Goal: Task Accomplishment & Management: Complete application form

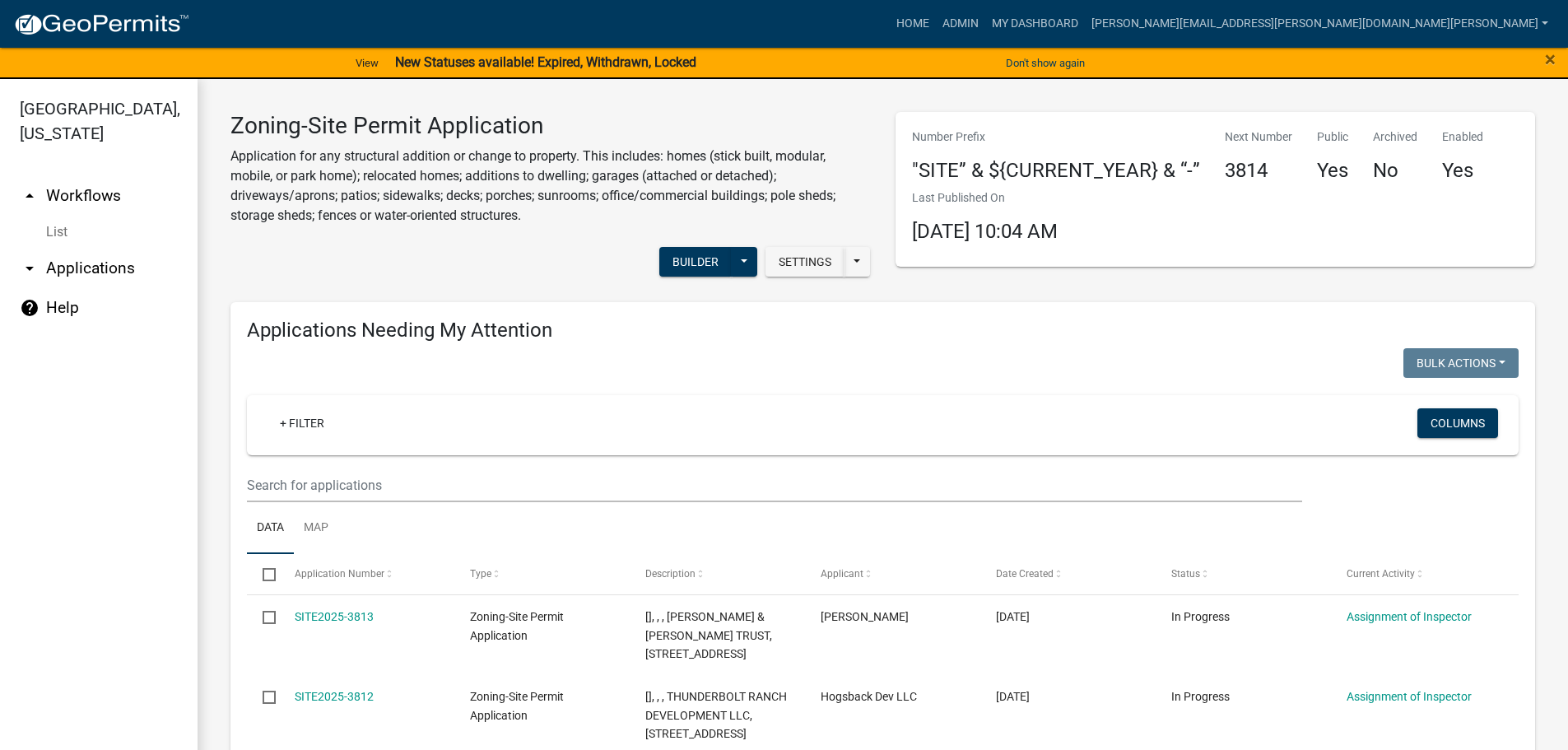
scroll to position [1327, 0]
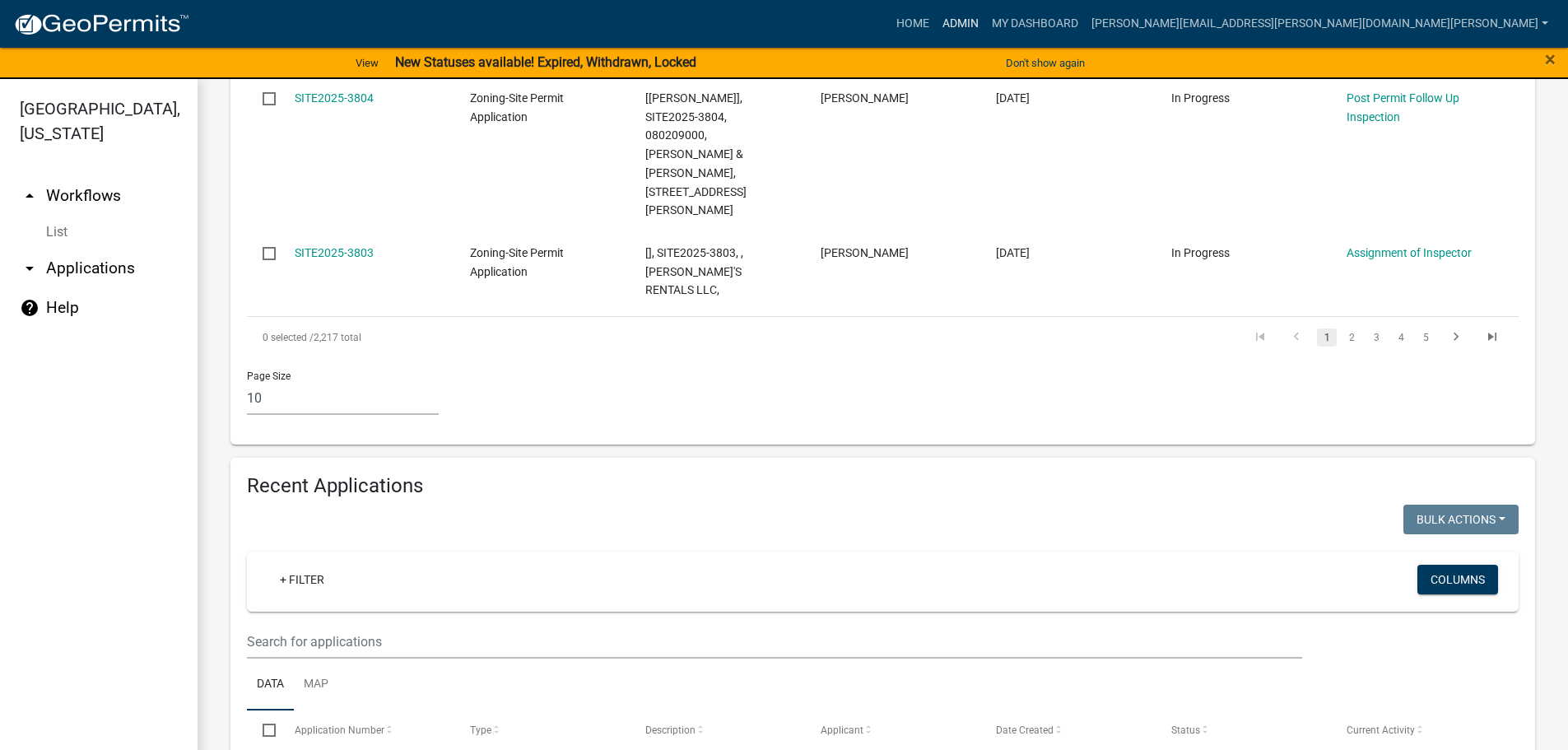
click at [986, 22] on link "Admin" at bounding box center [960, 24] width 49 height 31
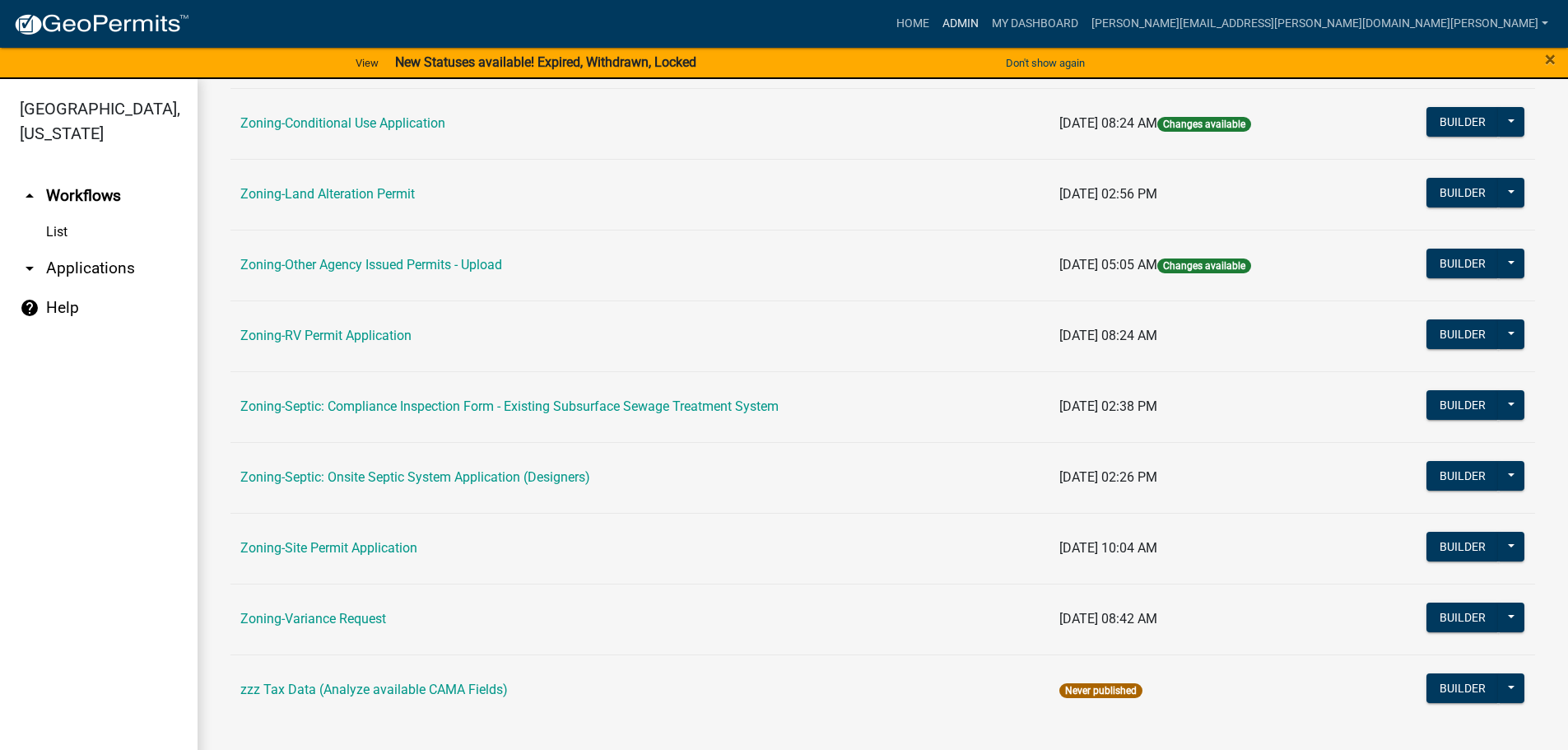
scroll to position [513, 0]
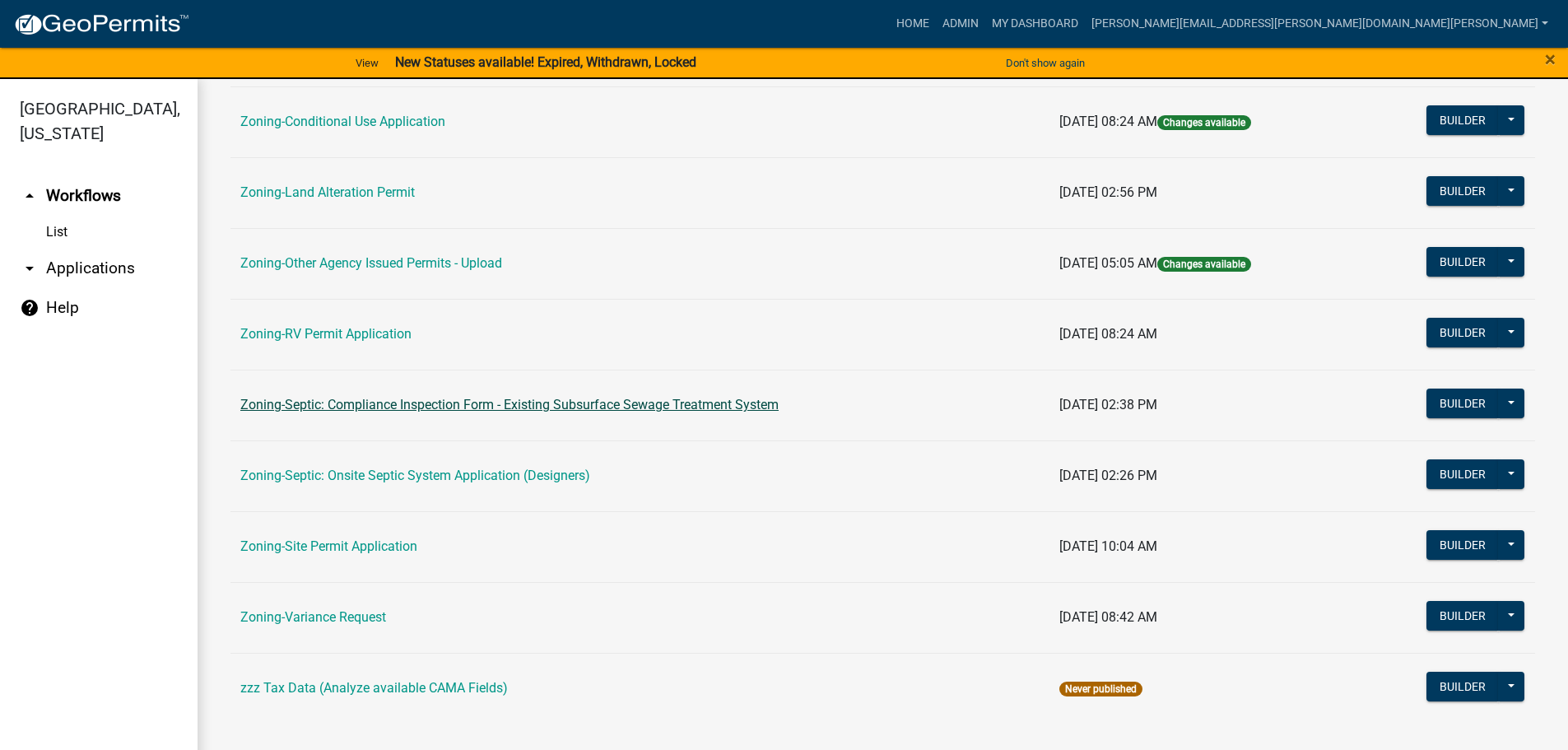
click at [427, 402] on link "Zoning-Septic: Compliance Inspection Form - Existing Subsurface Sewage Treatmen…" at bounding box center [509, 404] width 538 height 16
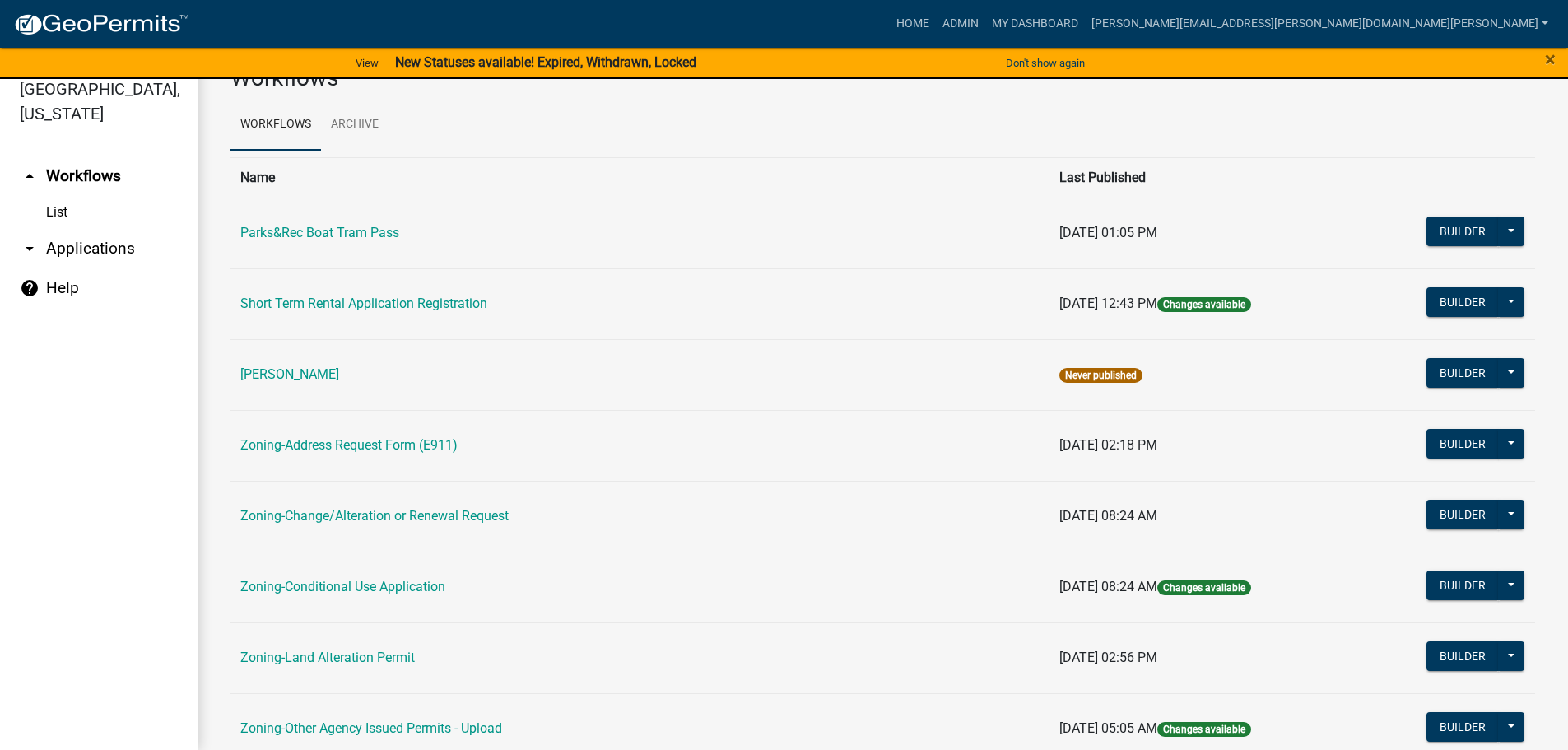
scroll to position [19, 0]
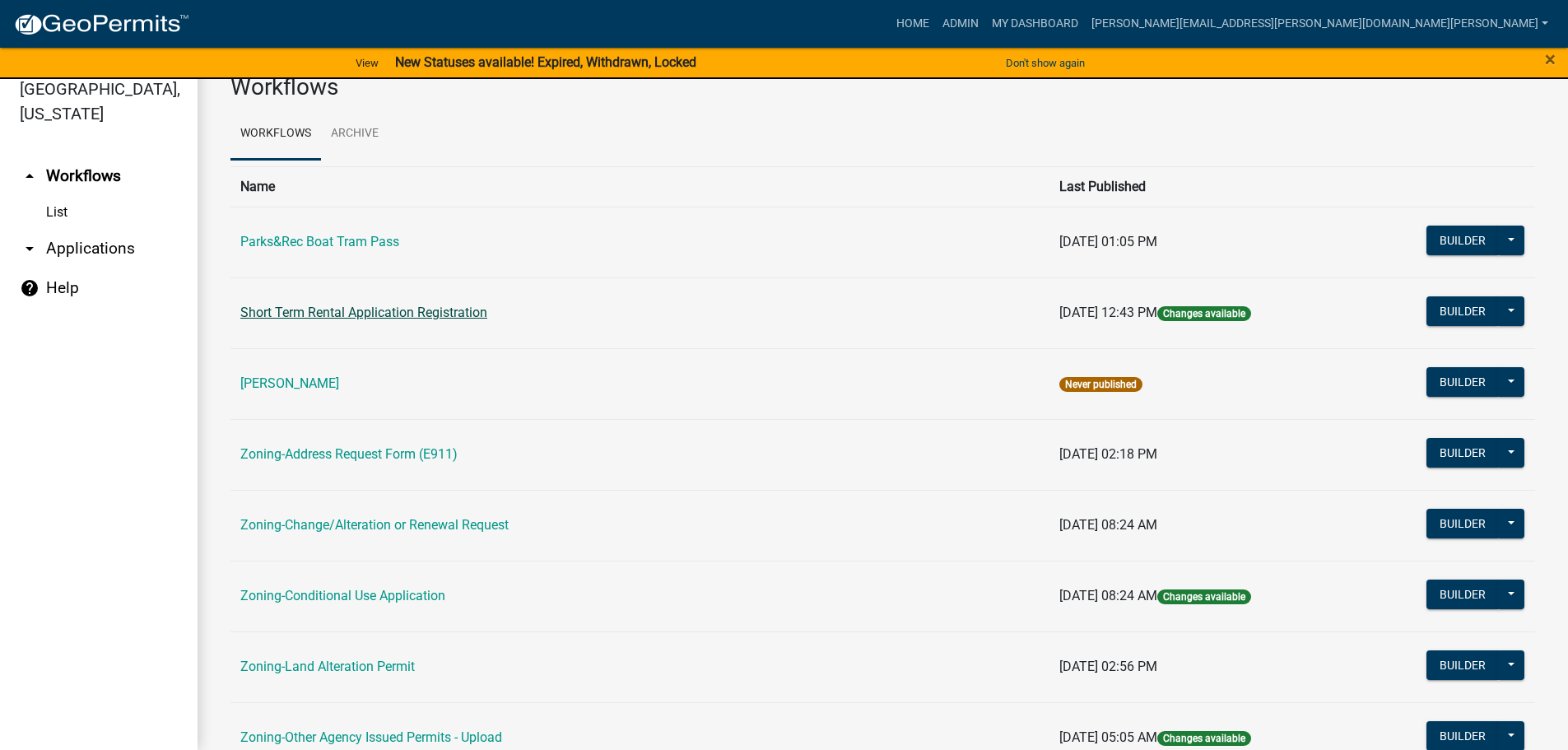
click at [405, 311] on link "Short Term Rental Application Registration" at bounding box center [363, 312] width 247 height 16
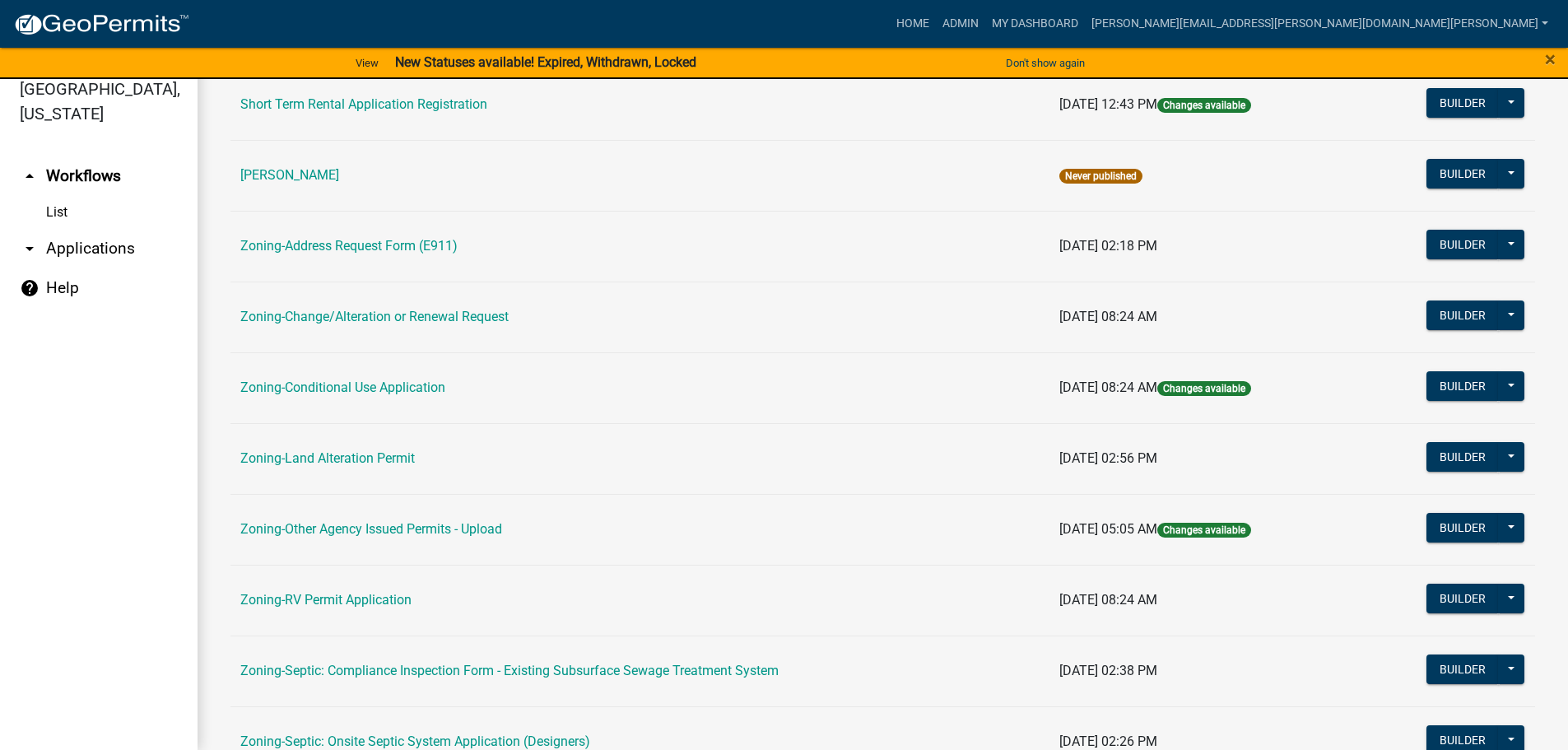
scroll to position [329, 0]
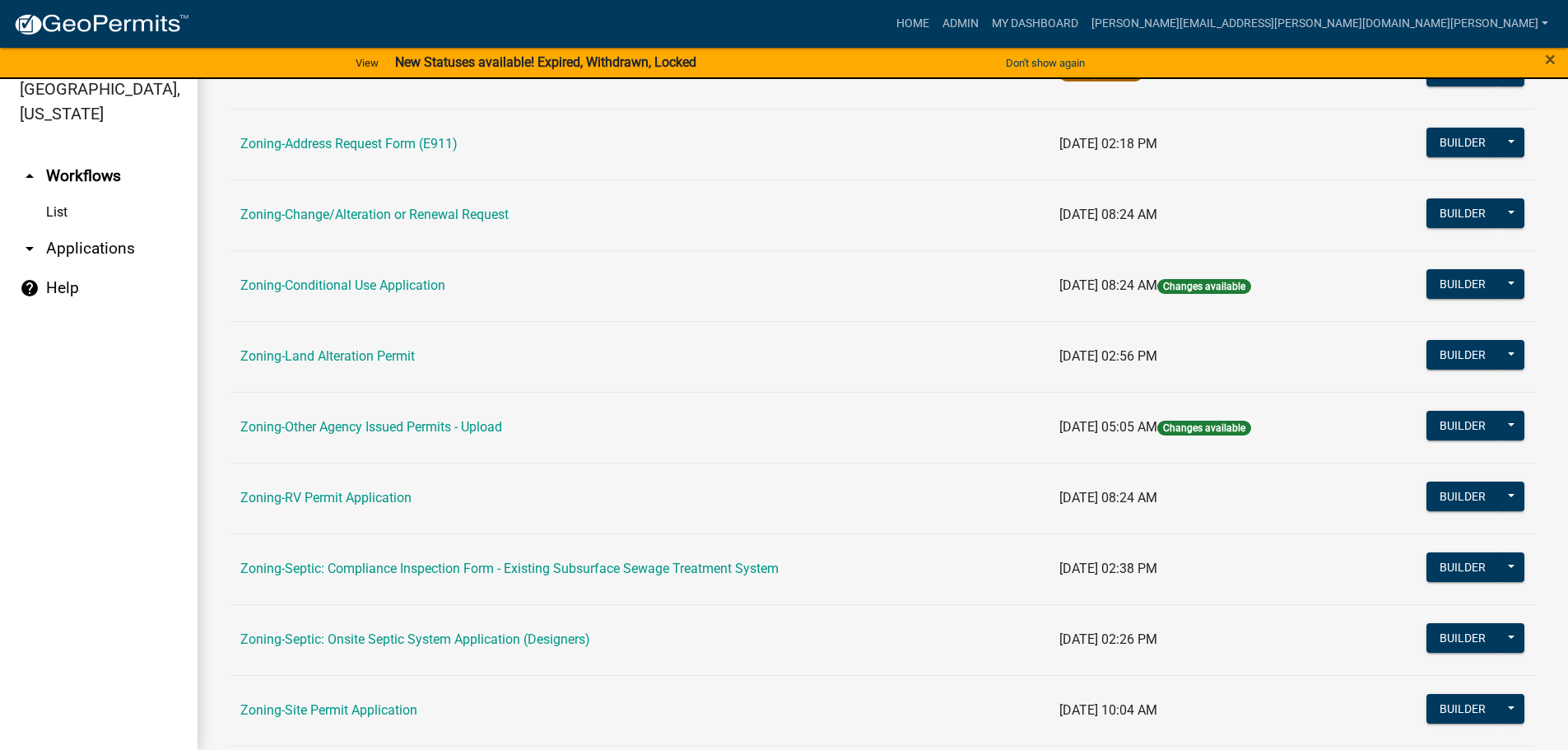
click at [353, 487] on td "Zoning-RV Permit Application" at bounding box center [640, 498] width 819 height 71
click at [355, 495] on link "Zoning-RV Permit Application" at bounding box center [325, 497] width 172 height 16
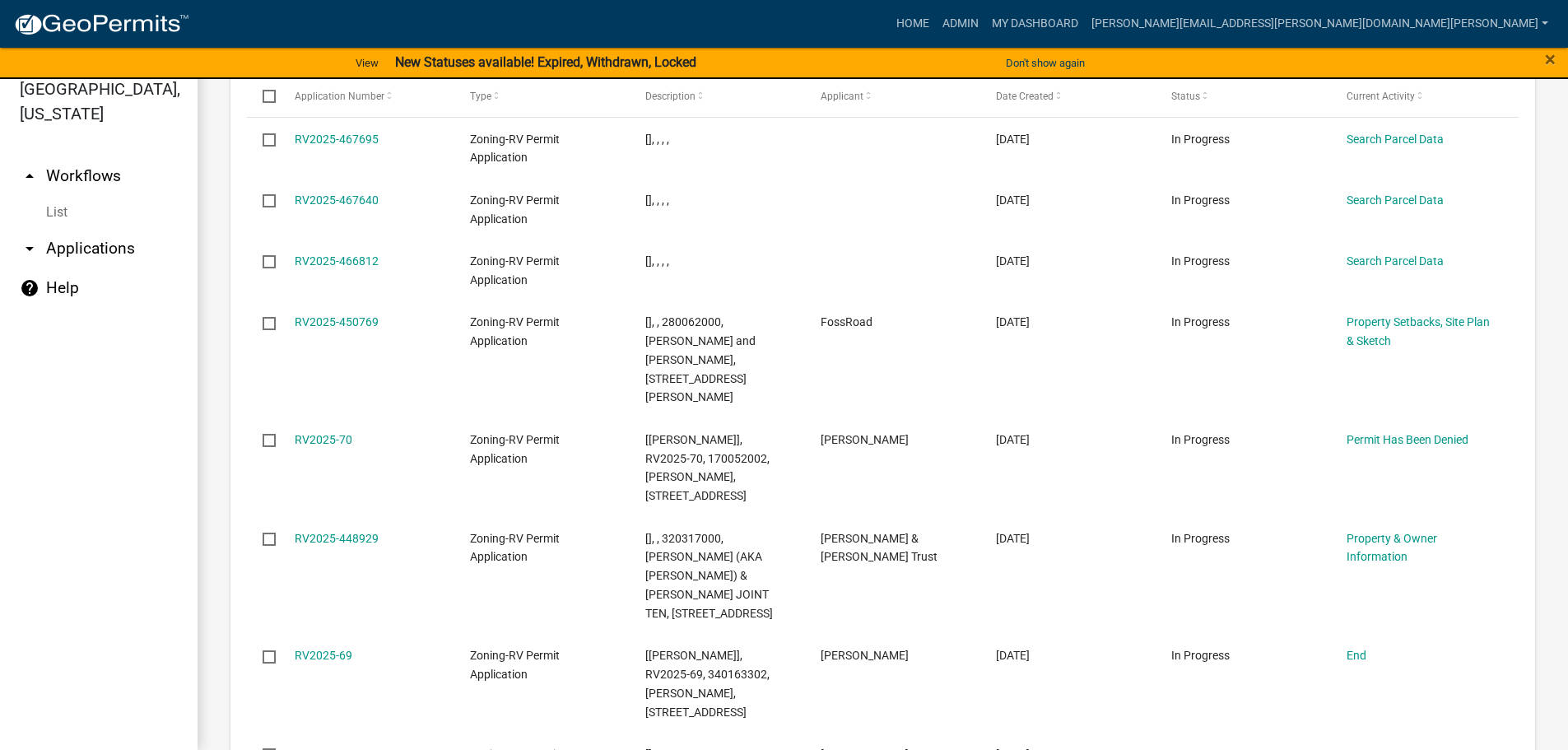
scroll to position [1406, 0]
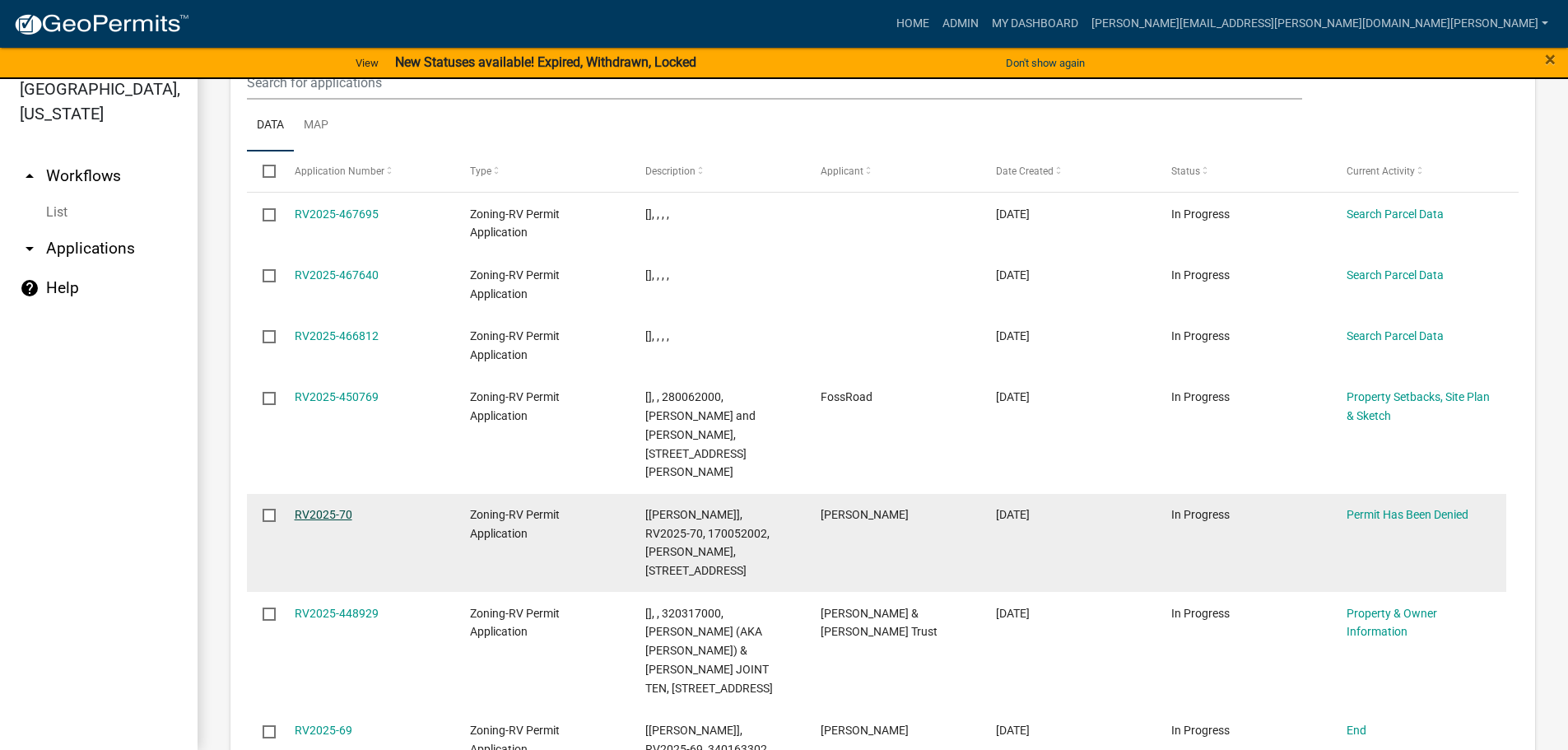
click at [319, 508] on link "RV2025-70" at bounding box center [324, 515] width 57 height 14
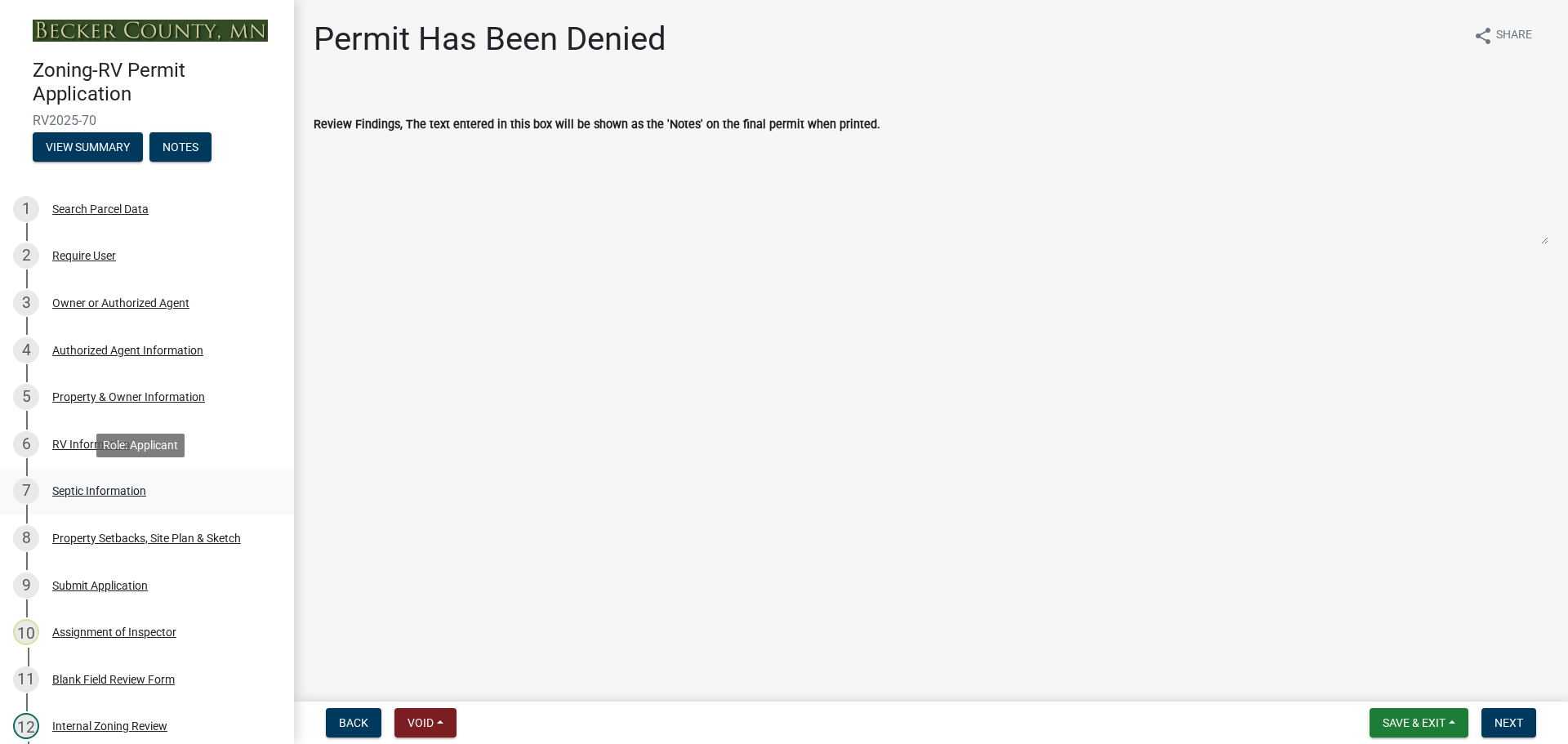
drag, startPoint x: 117, startPoint y: 492, endPoint x: 135, endPoint y: 489, distance: 18.2
click at [117, 492] on div "Septic Information" at bounding box center [99, 491] width 94 height 12
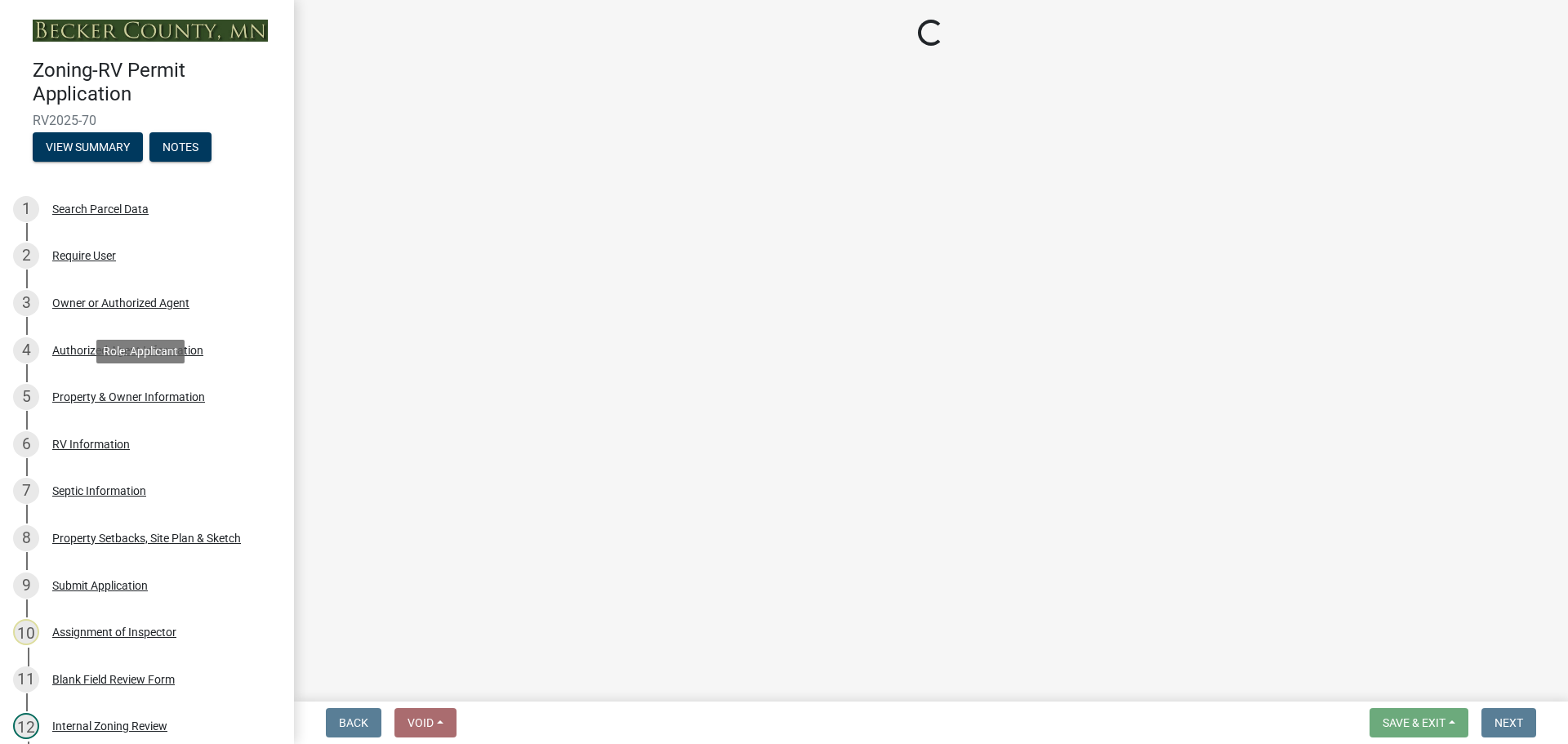
select select "6a407125-8a0b-48c6-b558-c91d1c46adf0"
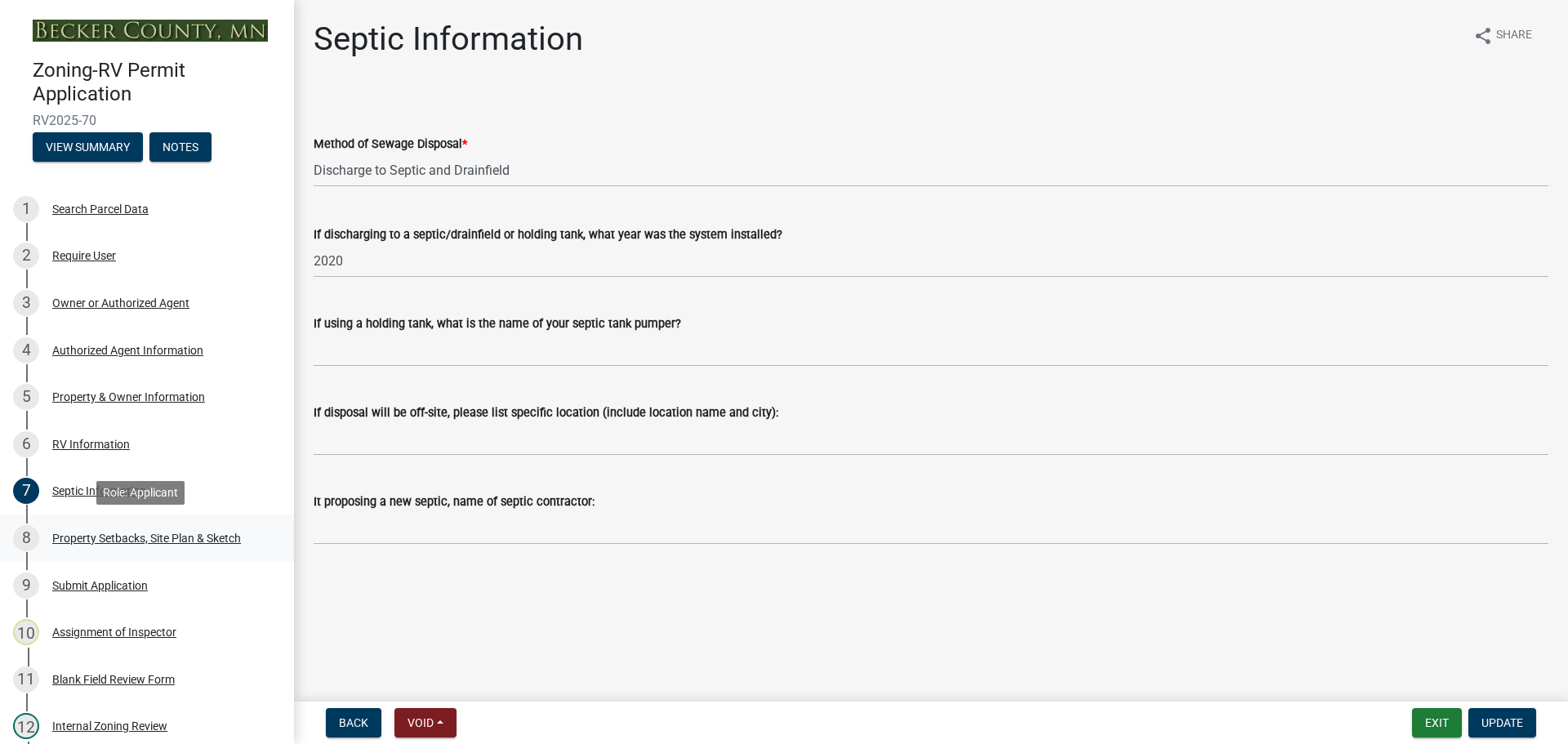
click at [153, 538] on div "Property Setbacks, Site Plan & Sketch" at bounding box center [146, 538] width 189 height 12
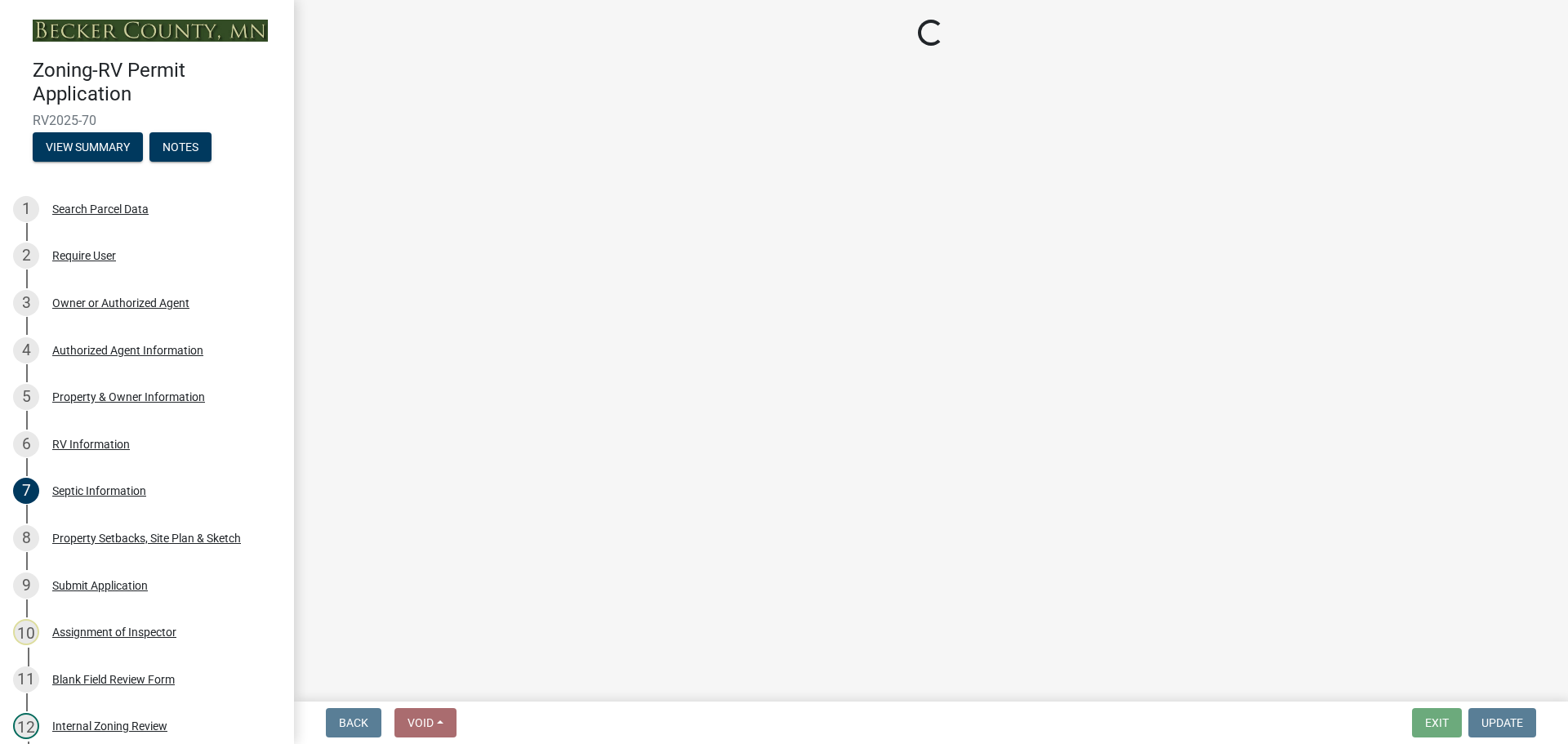
select select "cdec1133-bcff-4929-9e43-d893e46a6137"
select select "dc9f7a83-28ea-43cf-8d93-ae1569f11702"
select select "d35e8824-ad33-4173-a09f-30cb775b36c1"
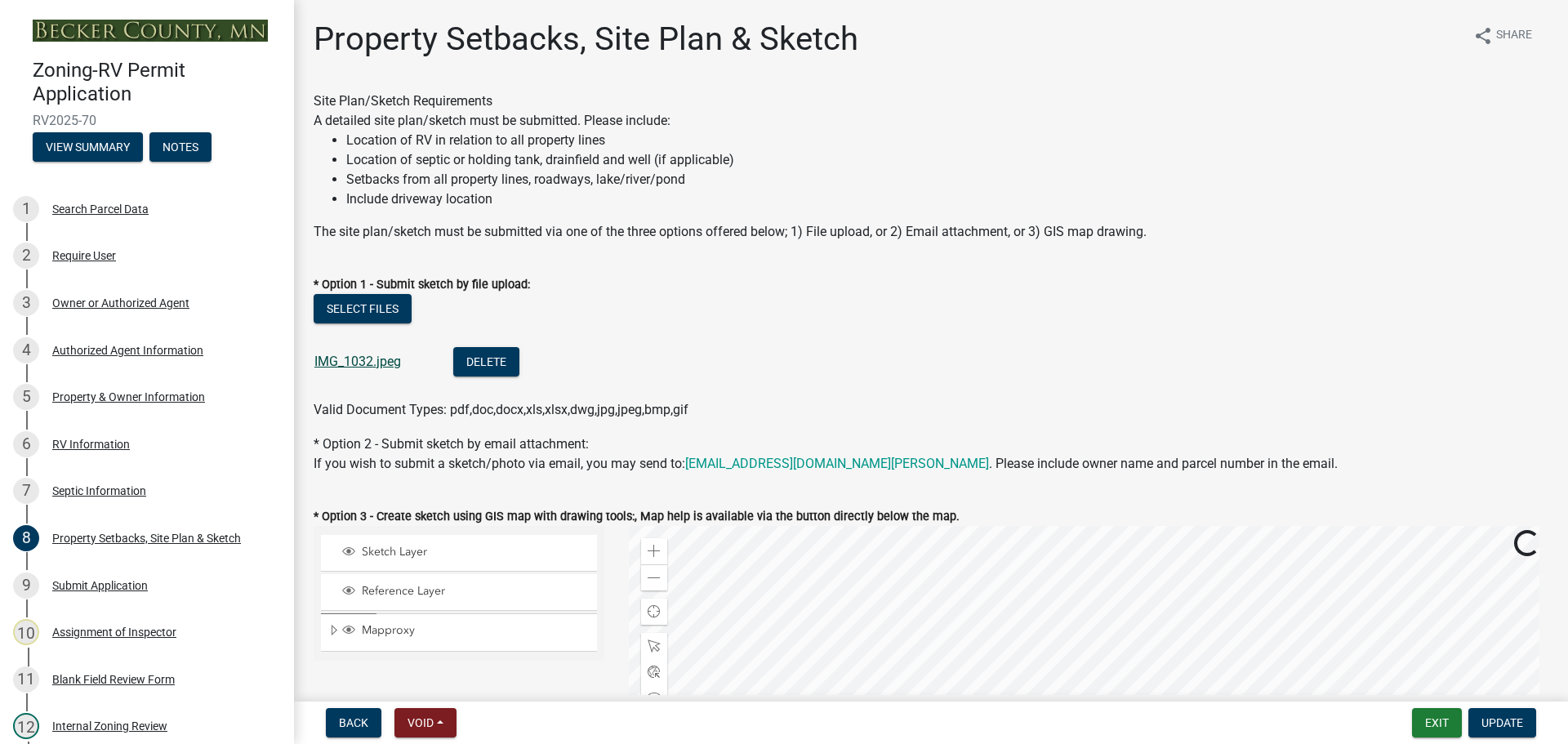
click at [369, 361] on link "IMG_1032.jpeg" at bounding box center [357, 362] width 86 height 16
click at [867, 526] on div at bounding box center [1088, 730] width 920 height 408
click at [867, 404] on div "Valid Document Types: pdf,doc,docx,xls,xlsx,dwg,jpg,jpeg,bmp,gif" at bounding box center [931, 409] width 1259 height 19
drag, startPoint x: 913, startPoint y: 421, endPoint x: 855, endPoint y: 329, distance: 108.8
click at [855, 329] on wm-data-entity-input "* Option 1 - Submit sketch by file upload: Select files IMG_1032.jpeg Delete Va…" at bounding box center [931, 345] width 1234 height 179
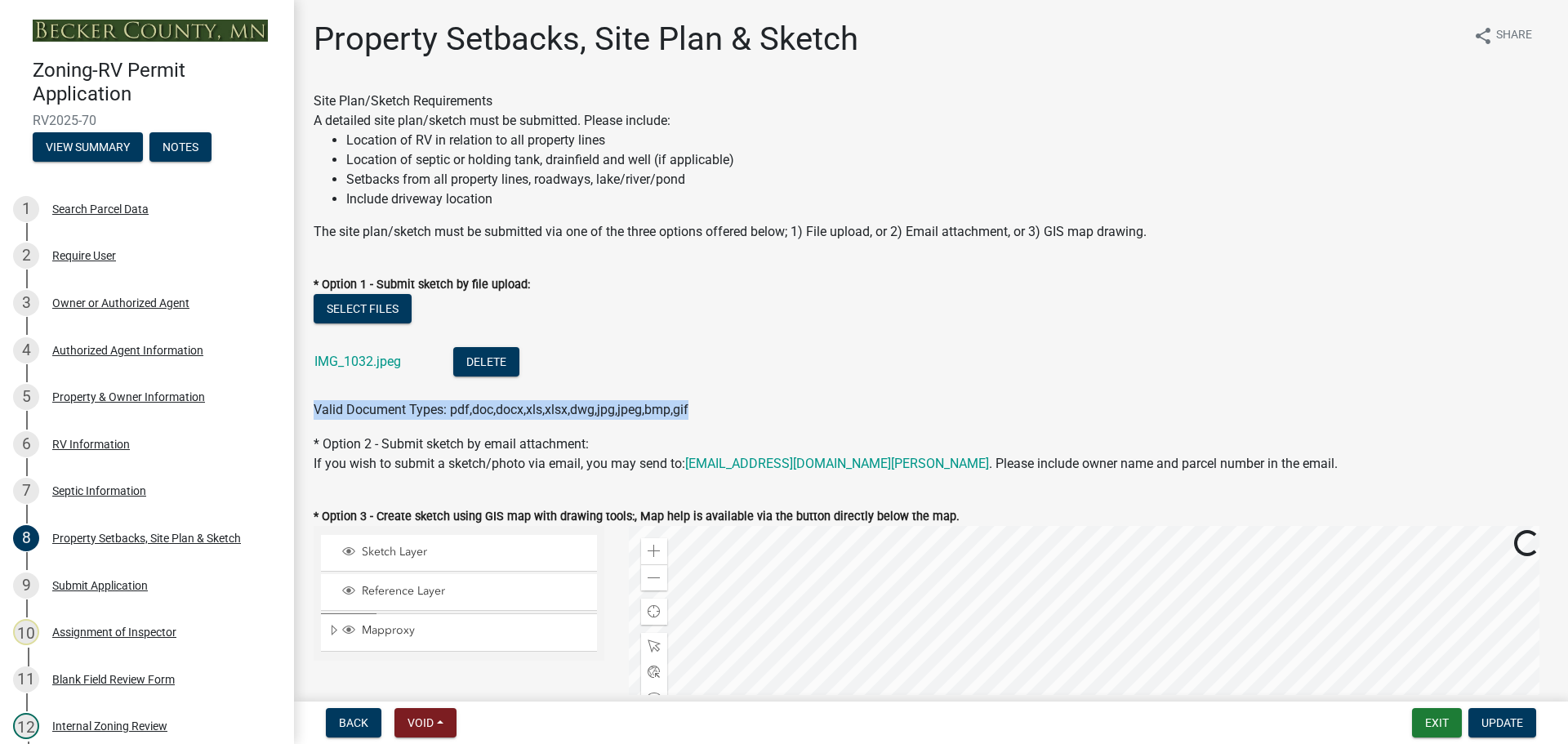
click at [1068, 656] on div at bounding box center [1088, 730] width 920 height 408
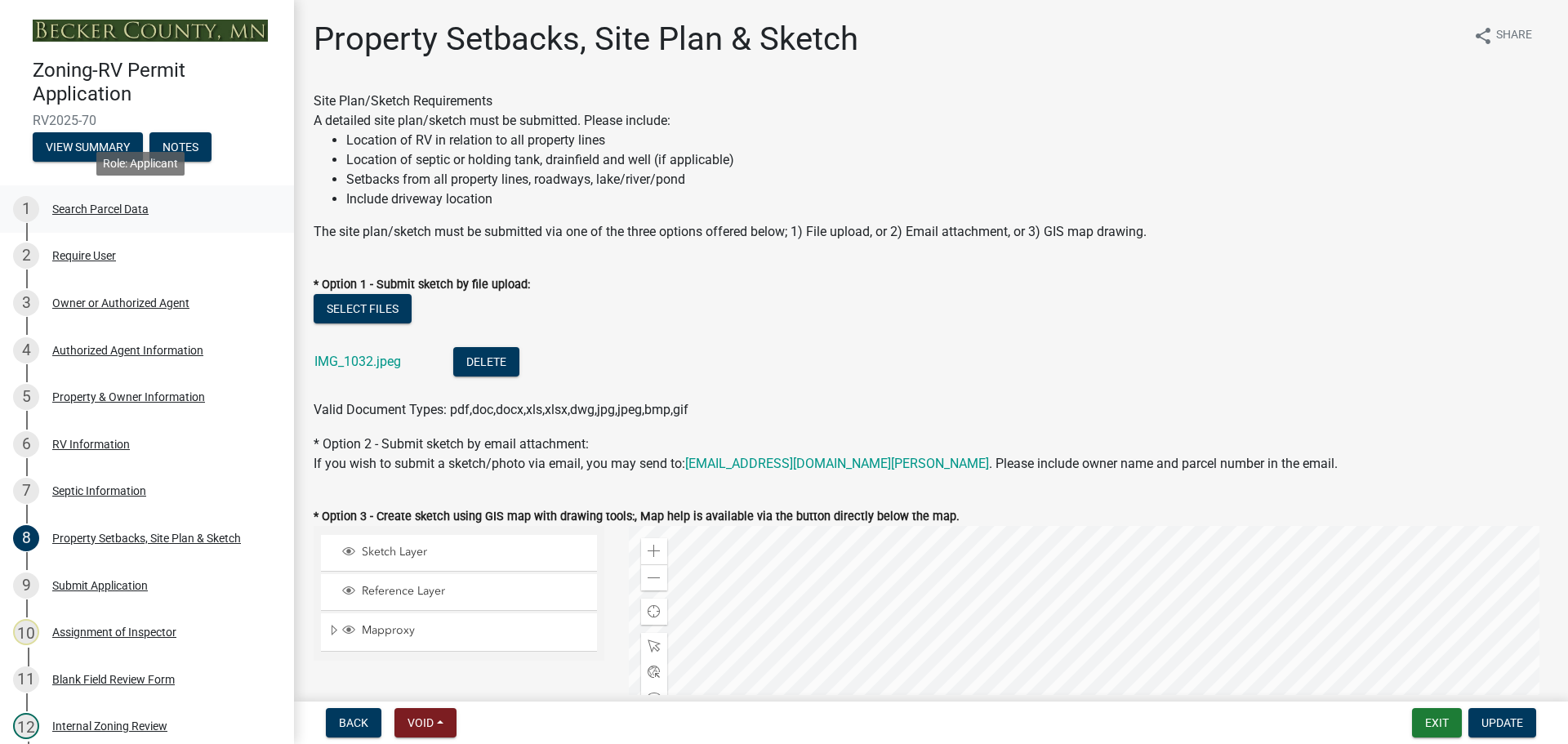
click at [101, 203] on div "Search Parcel Data" at bounding box center [100, 209] width 96 height 12
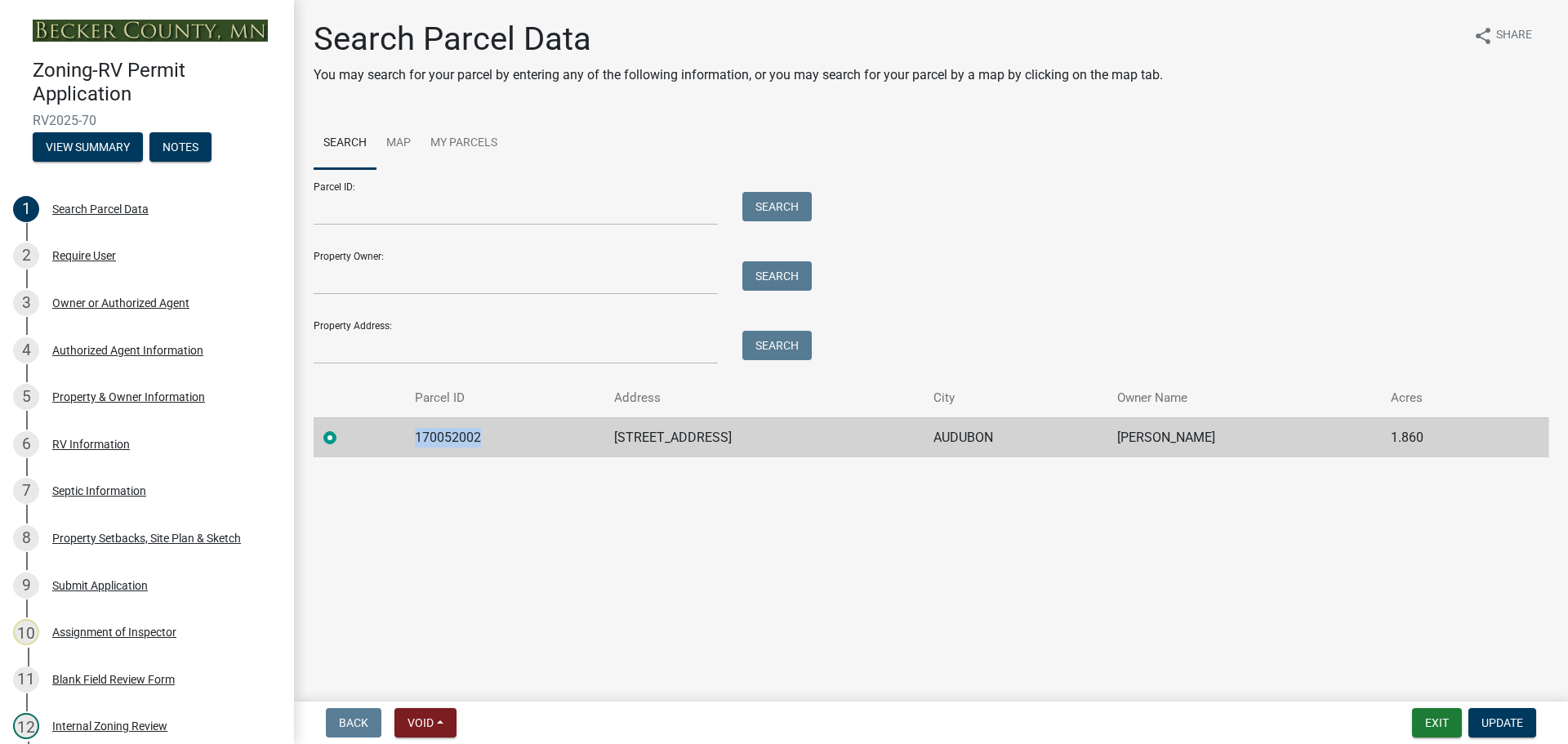
drag, startPoint x: 484, startPoint y: 436, endPoint x: 418, endPoint y: 441, distance: 66.2
click at [418, 441] on td "170052002" at bounding box center [505, 438] width 200 height 40
copy td "170052002"
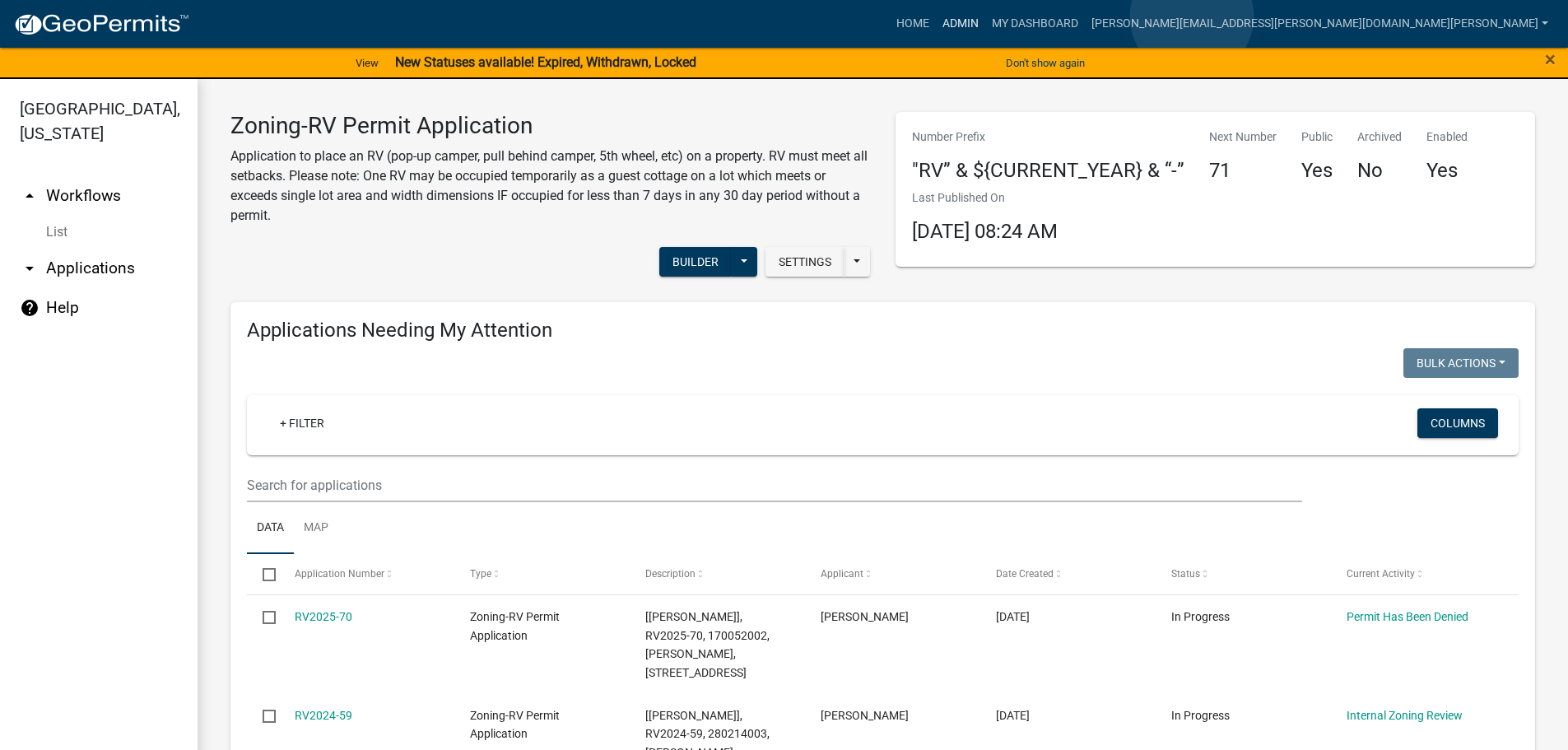
click at [986, 16] on link "Admin" at bounding box center [960, 24] width 49 height 31
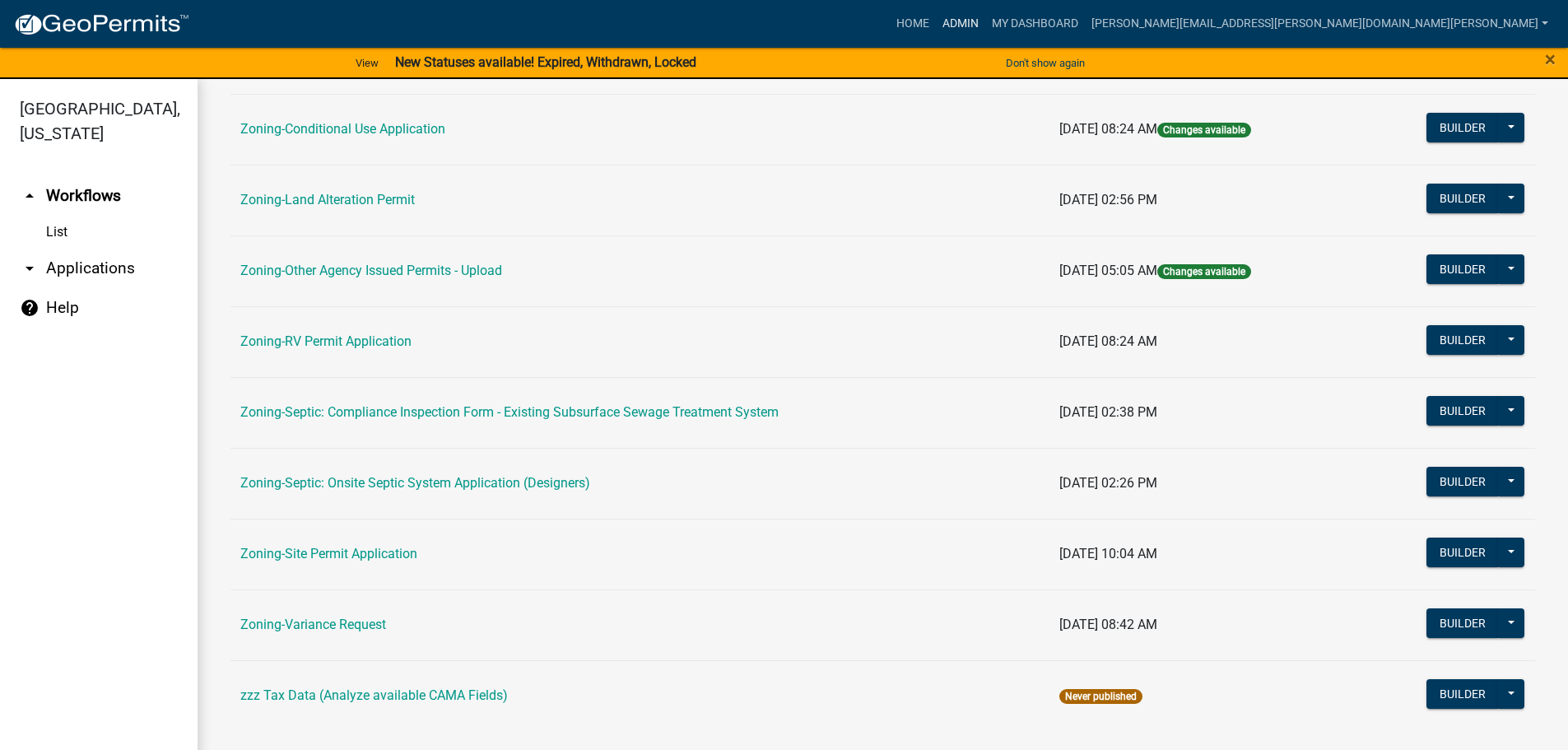
scroll to position [513, 0]
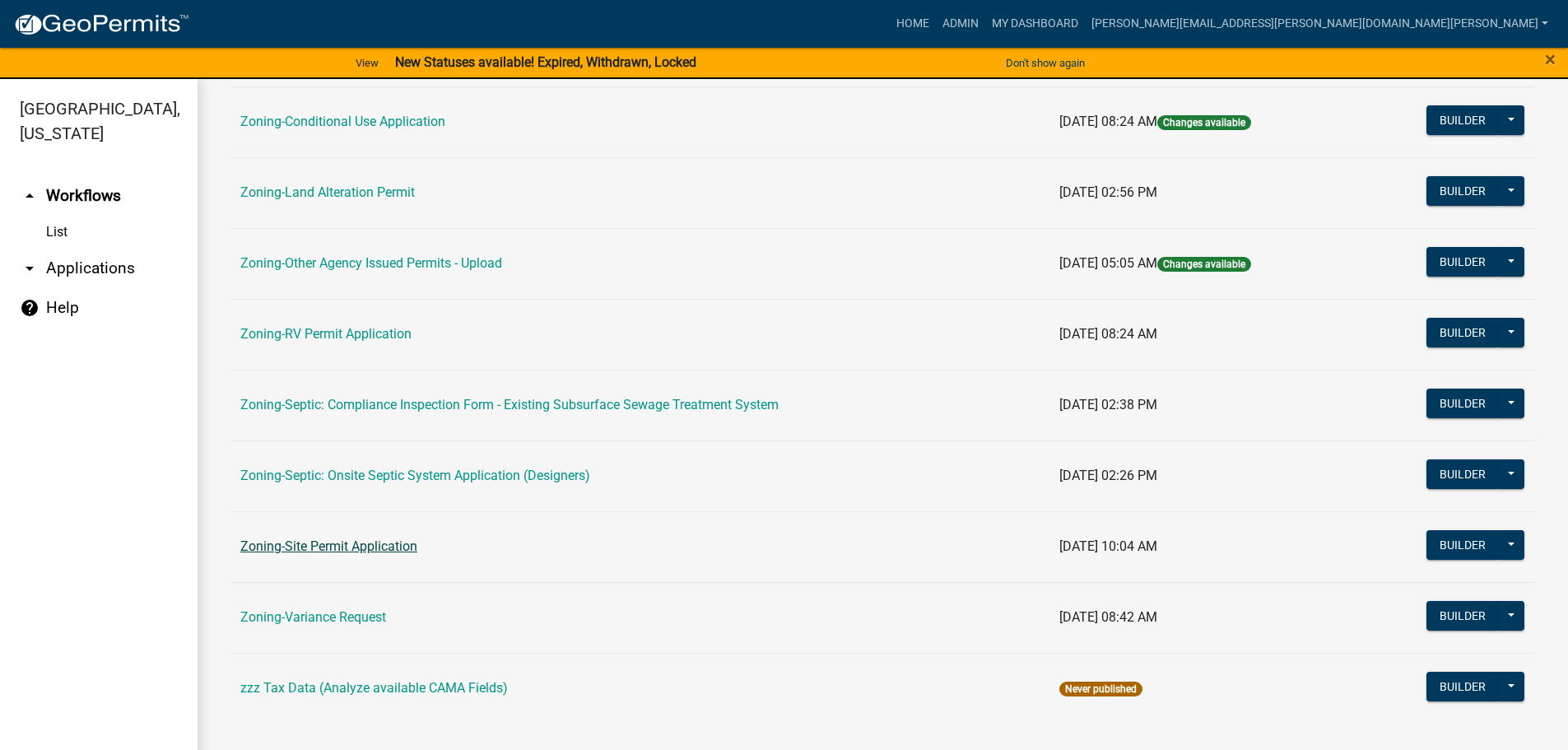
click at [320, 545] on link "Zoning-Site Permit Application" at bounding box center [328, 546] width 177 height 16
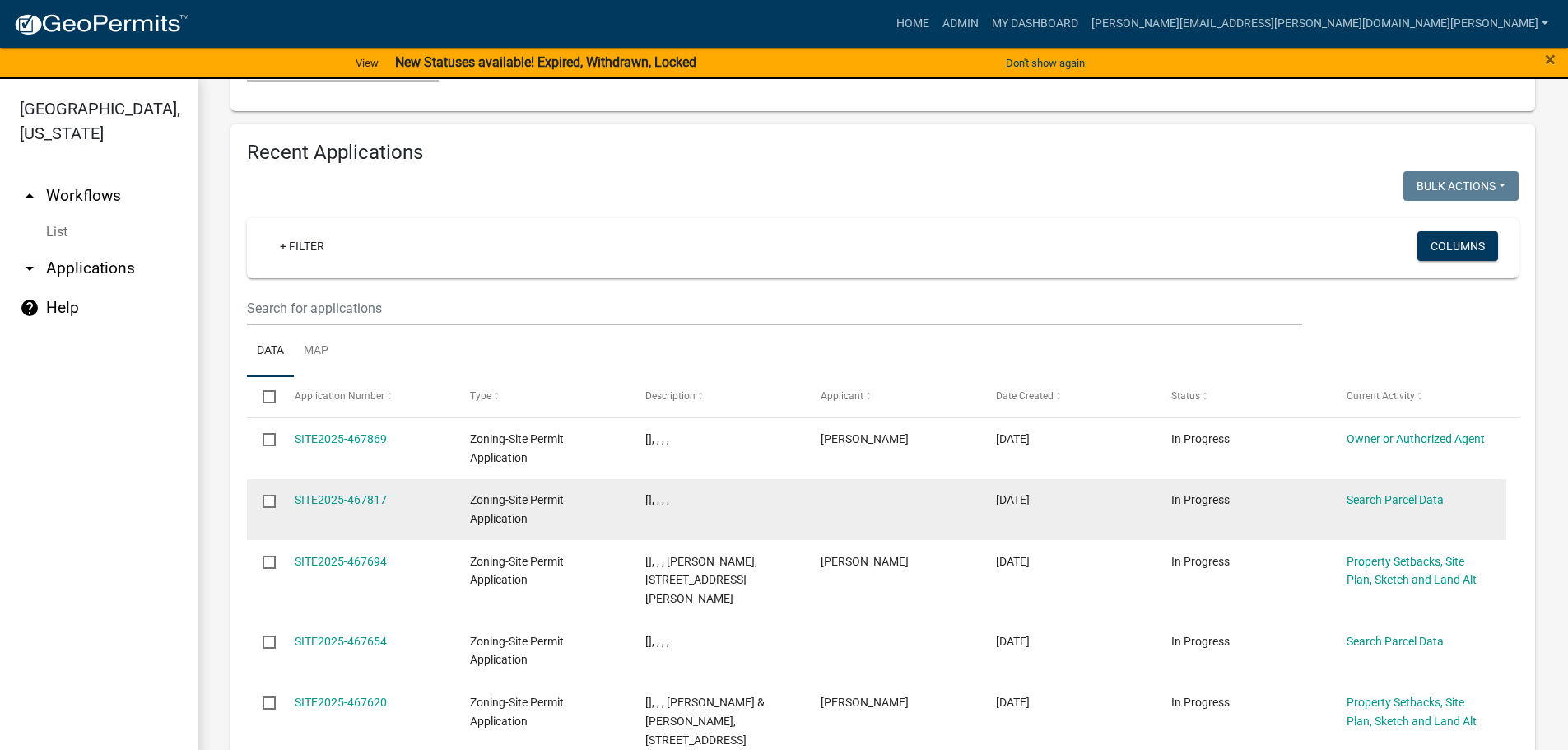
scroll to position [1866, 0]
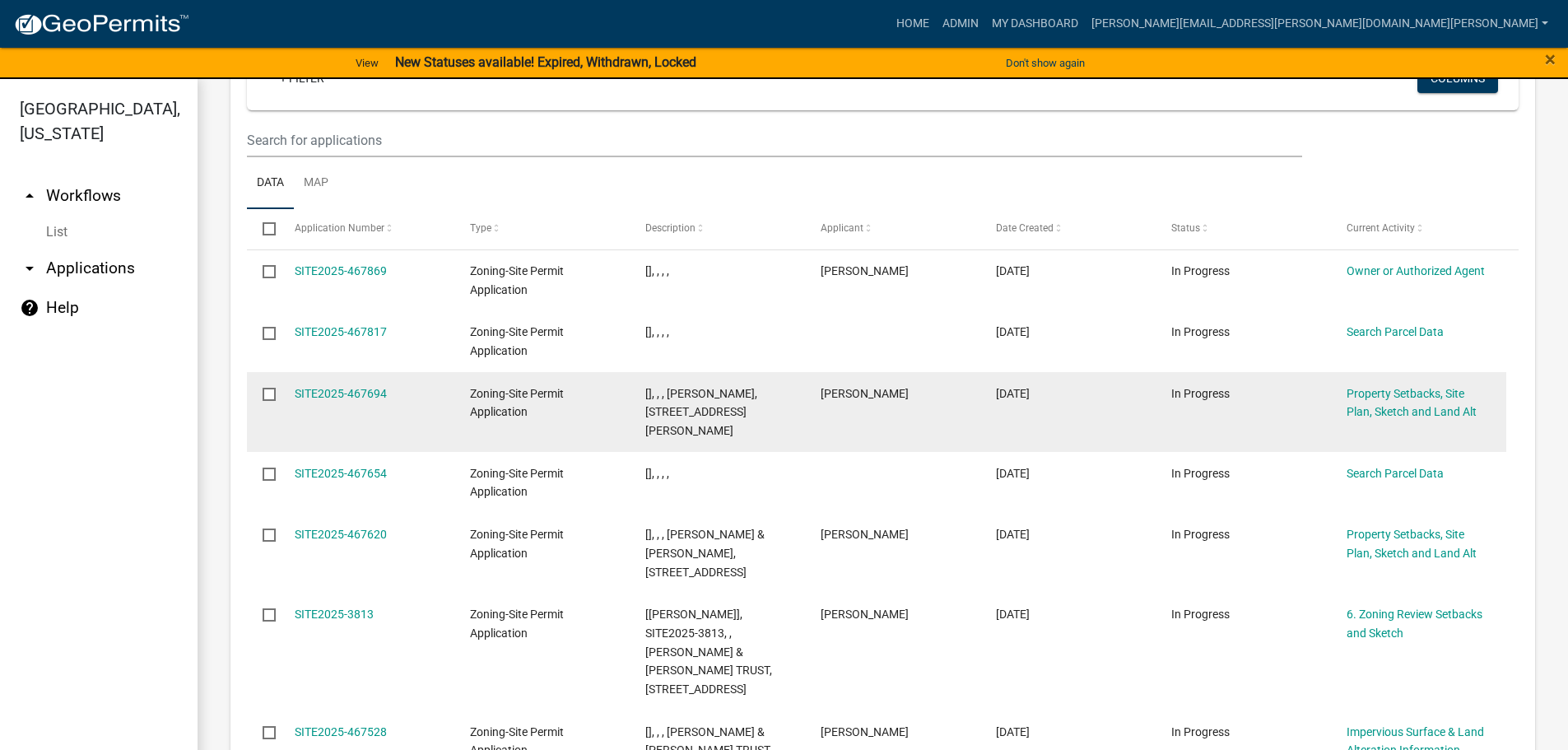
click at [933, 372] on datatable-body-cell "[PERSON_NAME]" at bounding box center [892, 412] width 175 height 79
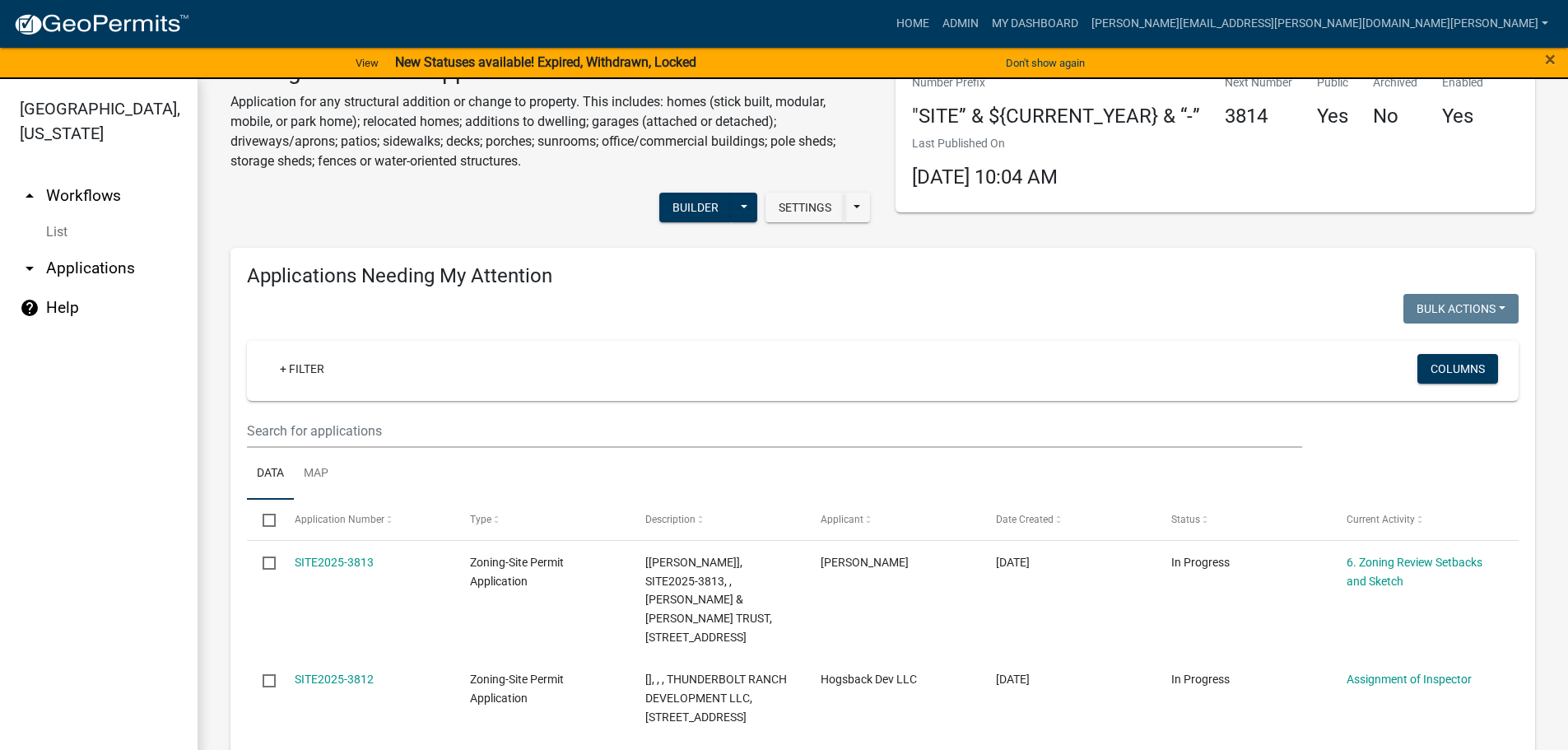
scroll to position [0, 0]
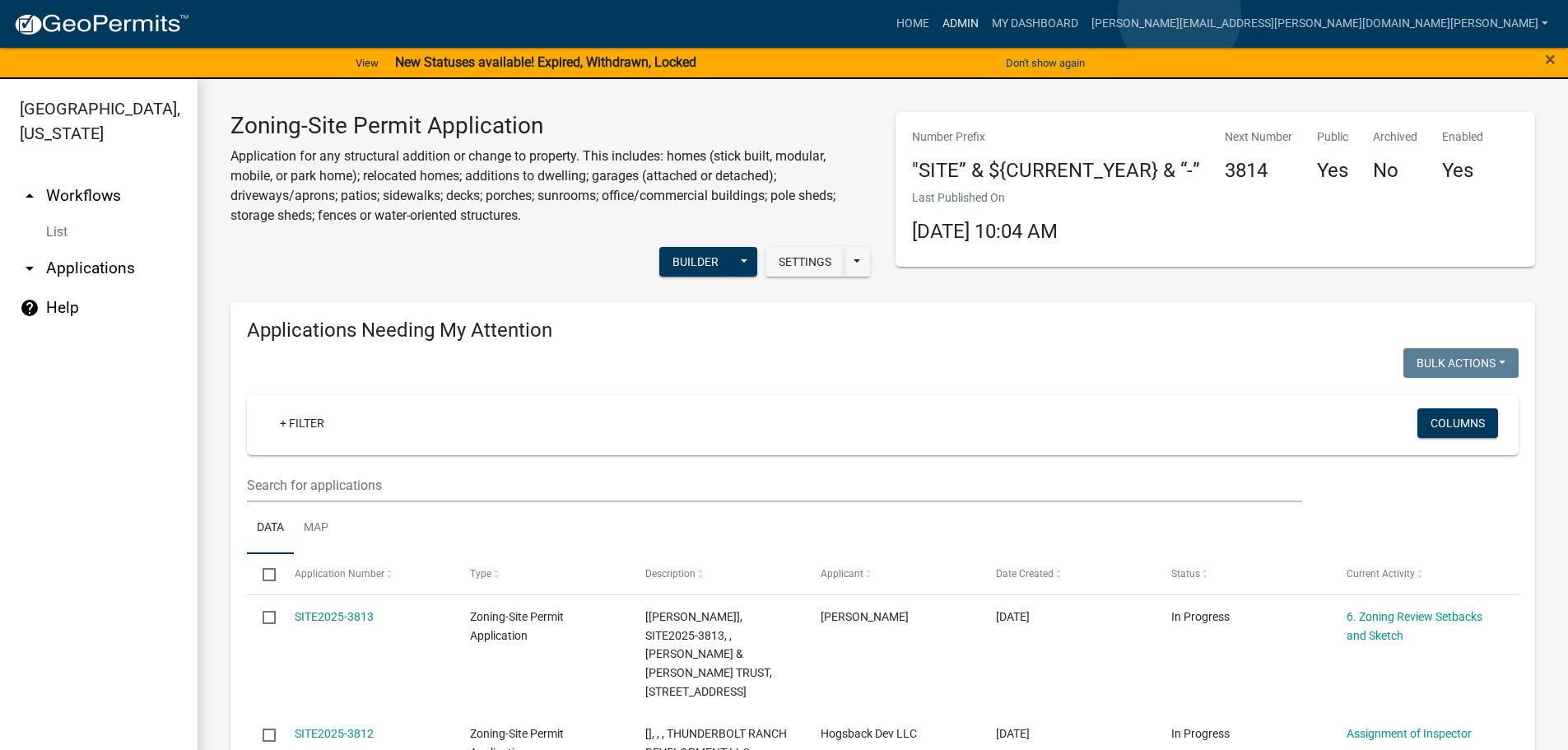
click at [986, 15] on link "Admin" at bounding box center [960, 24] width 49 height 31
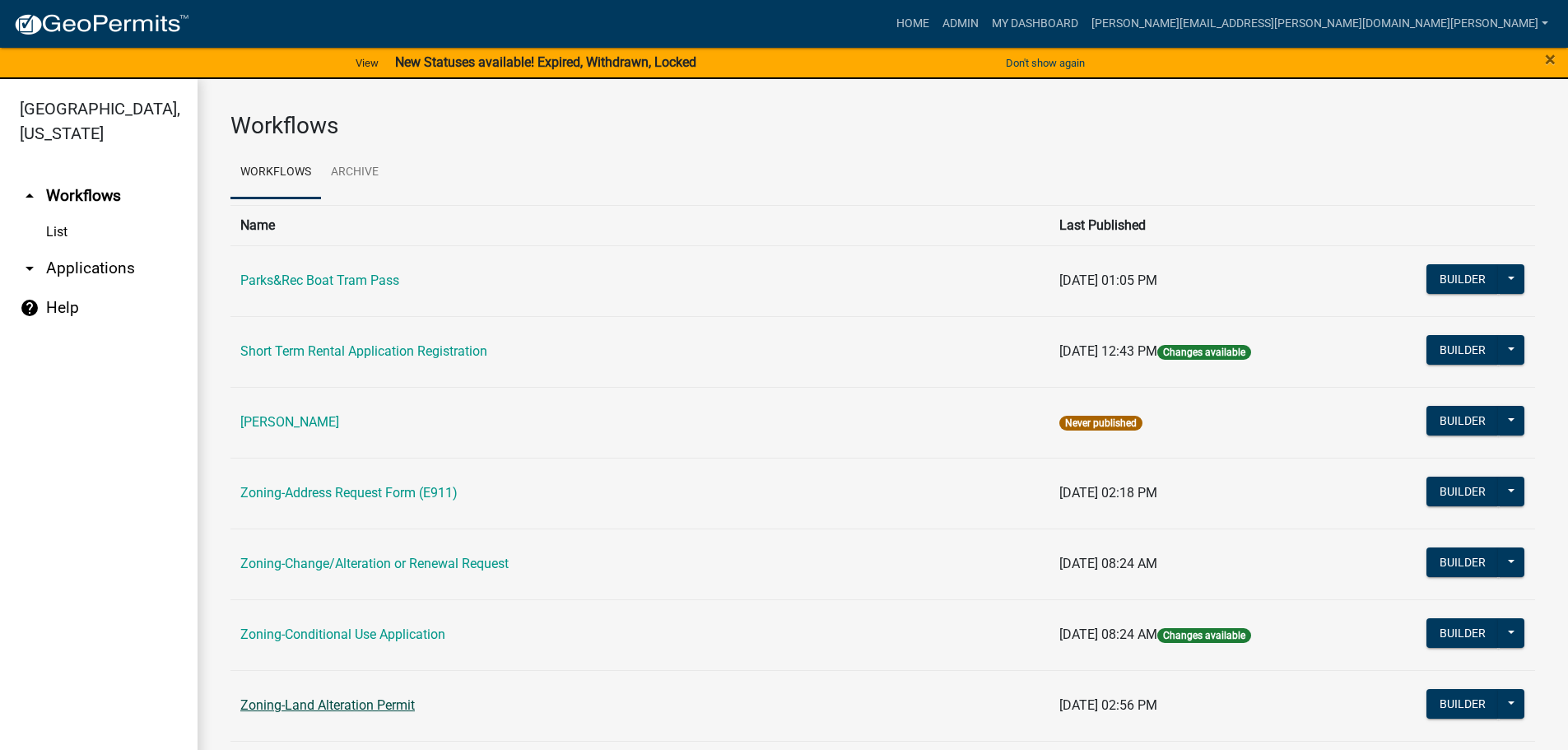
click at [358, 700] on link "Zoning-Land Alteration Permit" at bounding box center [327, 705] width 174 height 16
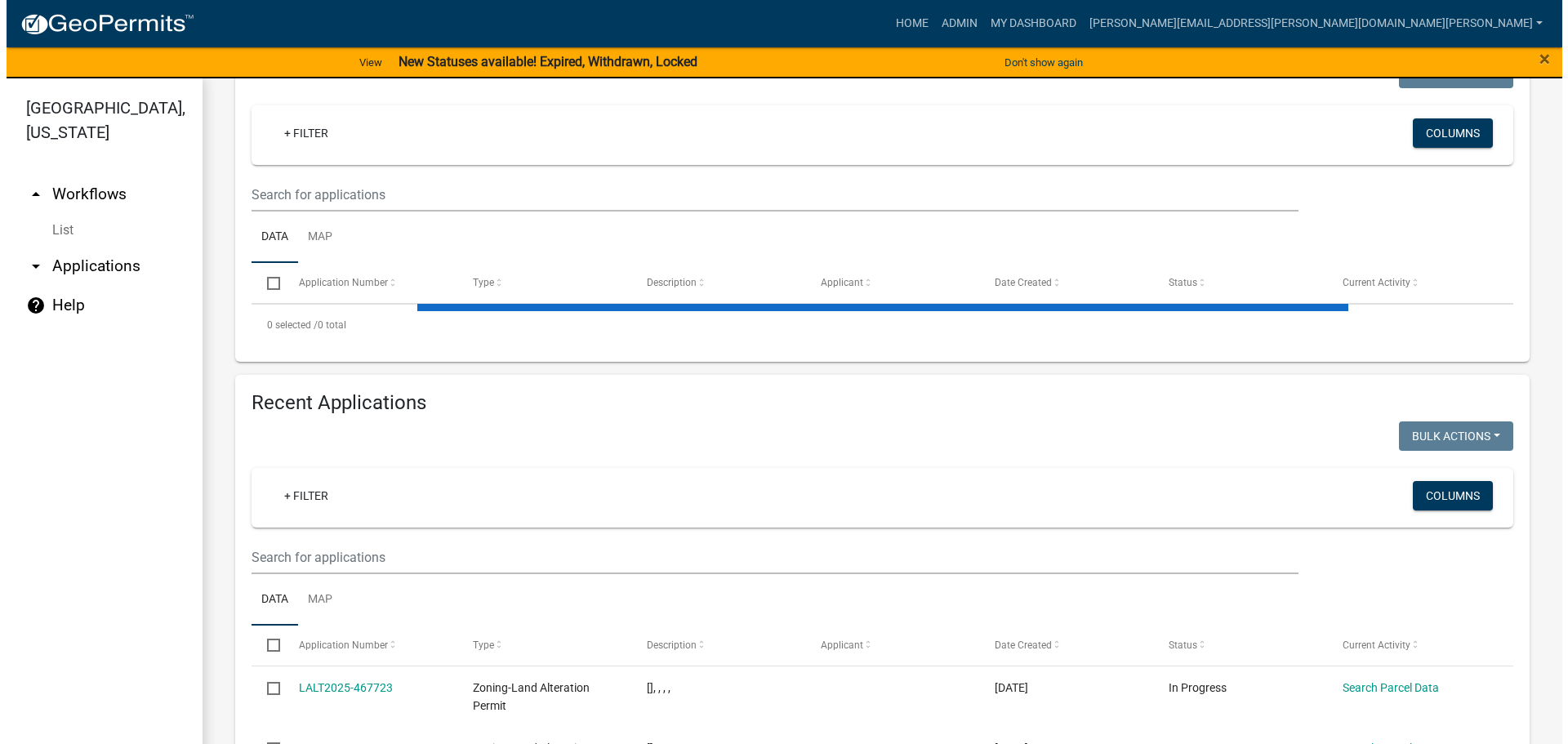
scroll to position [326, 0]
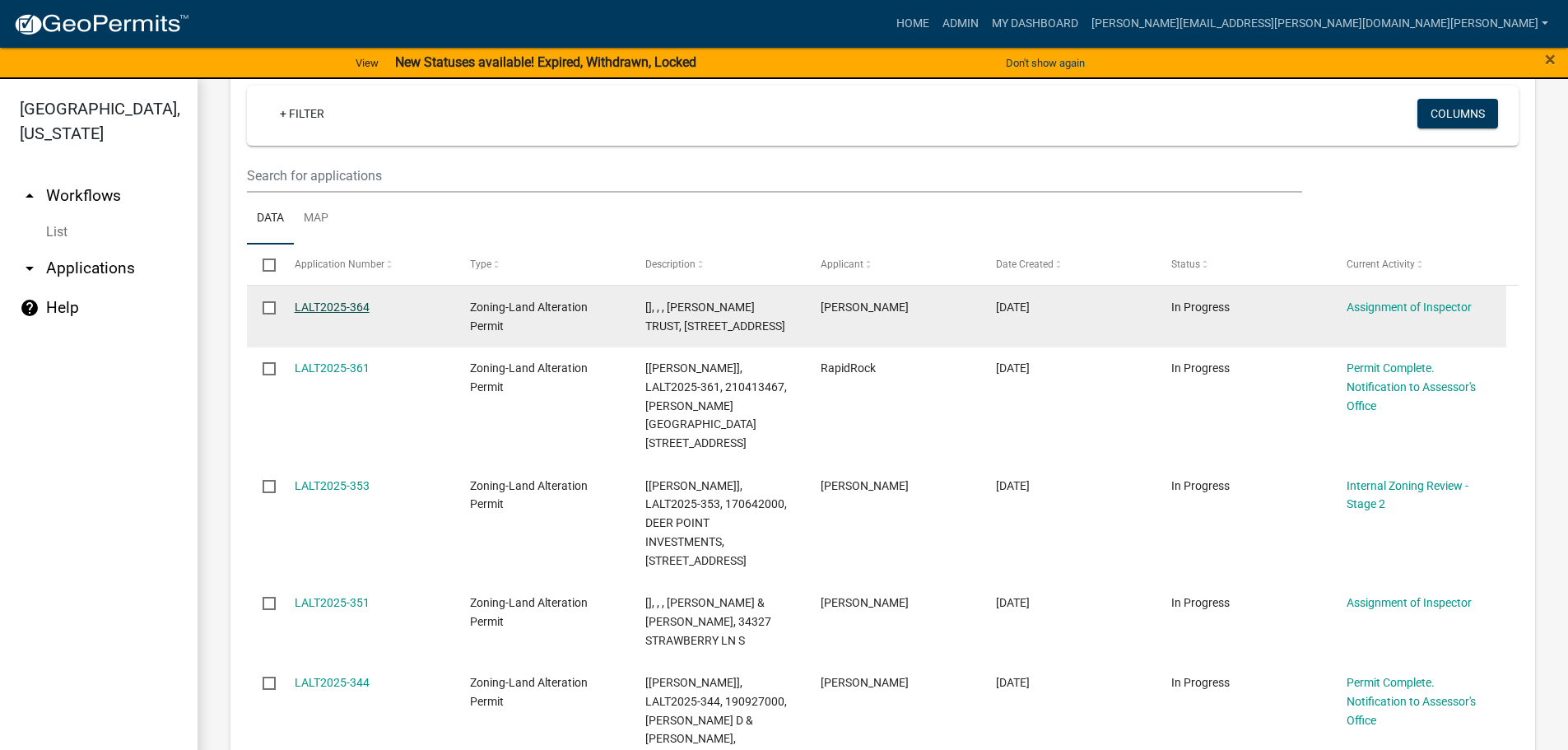
click at [327, 306] on link "LALT2025-364" at bounding box center [332, 307] width 75 height 14
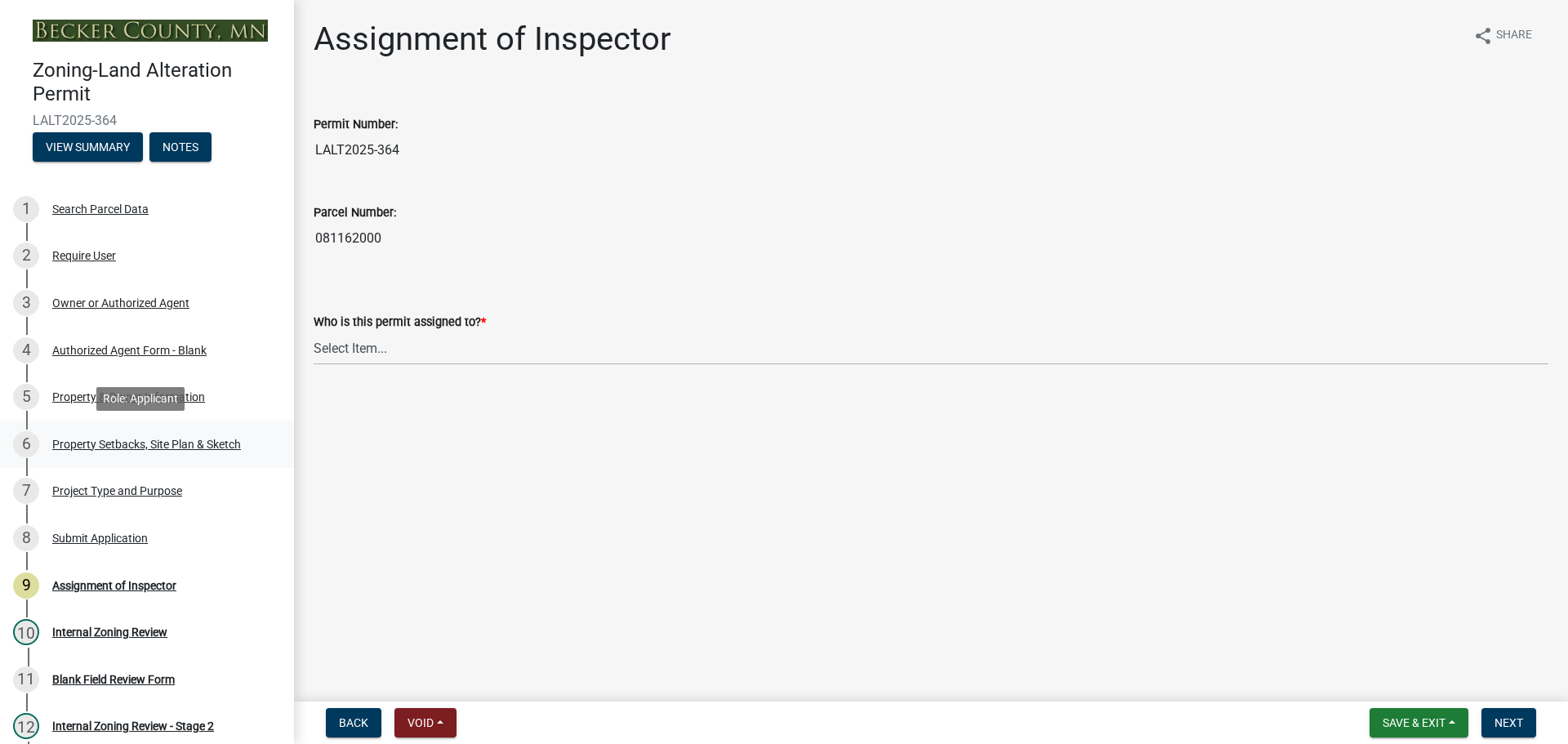
click at [171, 439] on div "Property Setbacks, Site Plan & Sketch" at bounding box center [146, 445] width 189 height 12
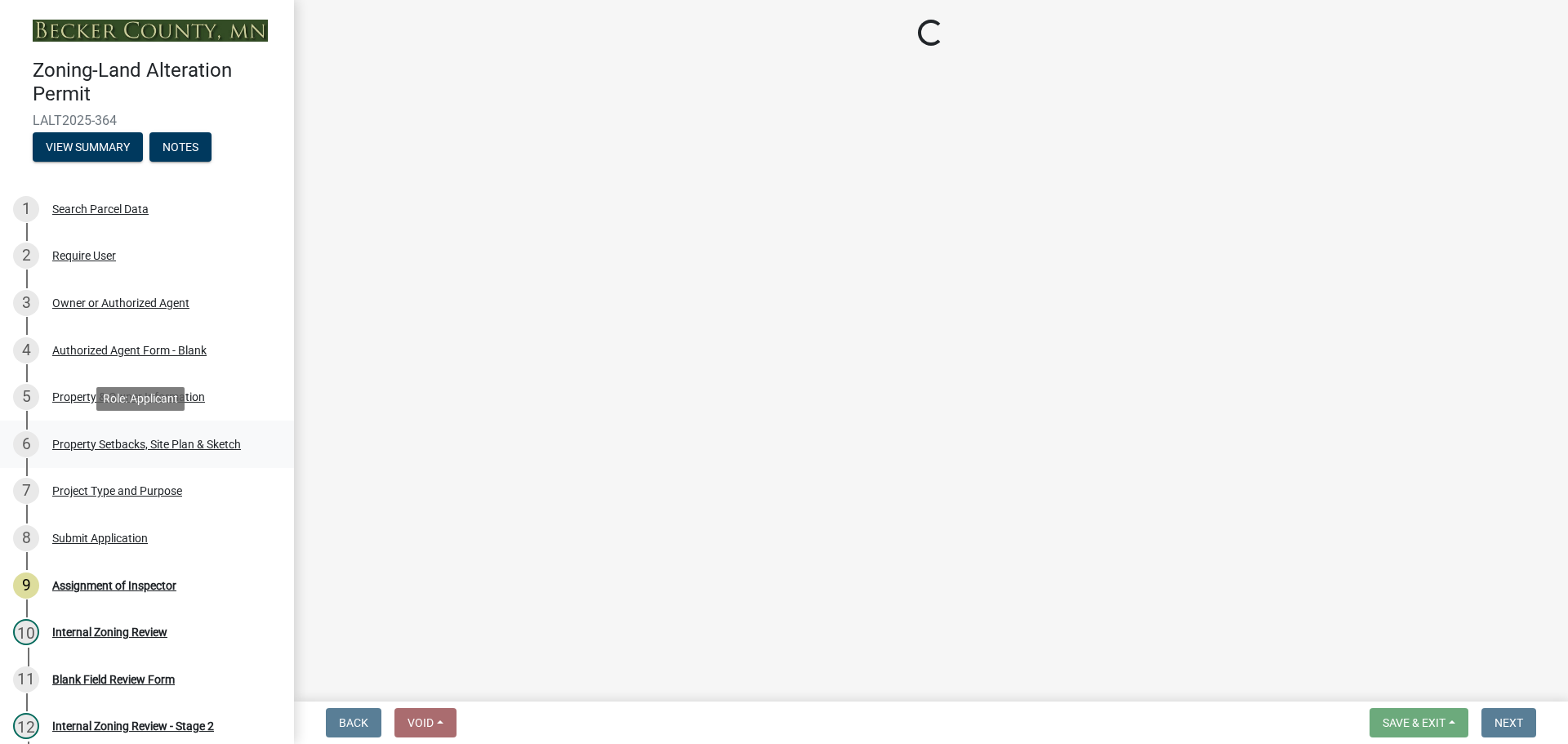
select select "023fca83-4df2-42b9-94ed-3498437255e1"
select select "84ece663-5328-4739-b2f5-2b1393f0600c"
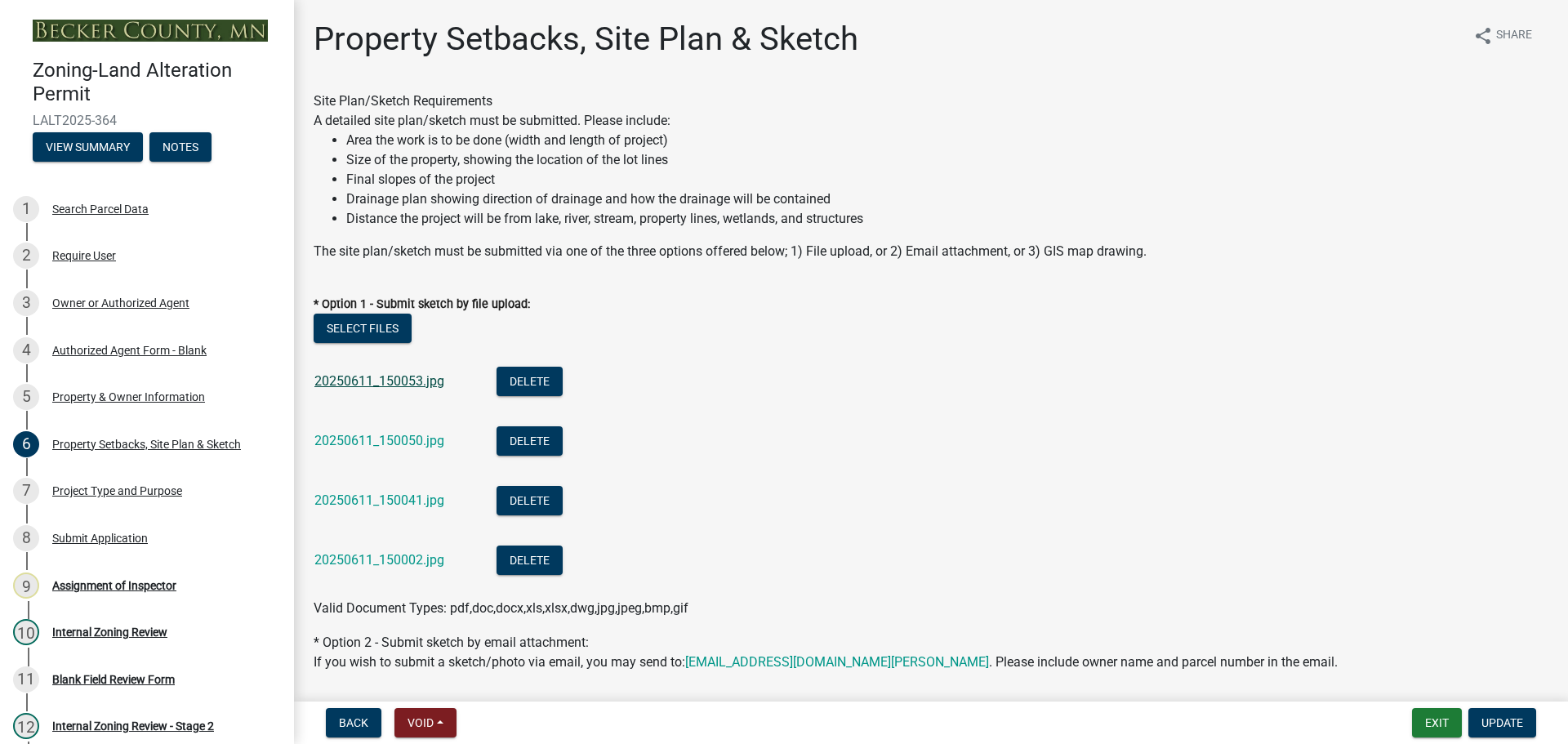
click at [383, 374] on link "20250611_150053.jpg" at bounding box center [379, 381] width 130 height 16
click at [355, 434] on link "20250611_150050.jpg" at bounding box center [379, 440] width 130 height 16
click at [378, 492] on link "20250611_150041.jpg" at bounding box center [379, 500] width 130 height 16
click at [386, 559] on link "20250611_150002.jpg" at bounding box center [379, 559] width 130 height 16
click at [144, 481] on div "7 Project Type and Purpose" at bounding box center [141, 491] width 255 height 26
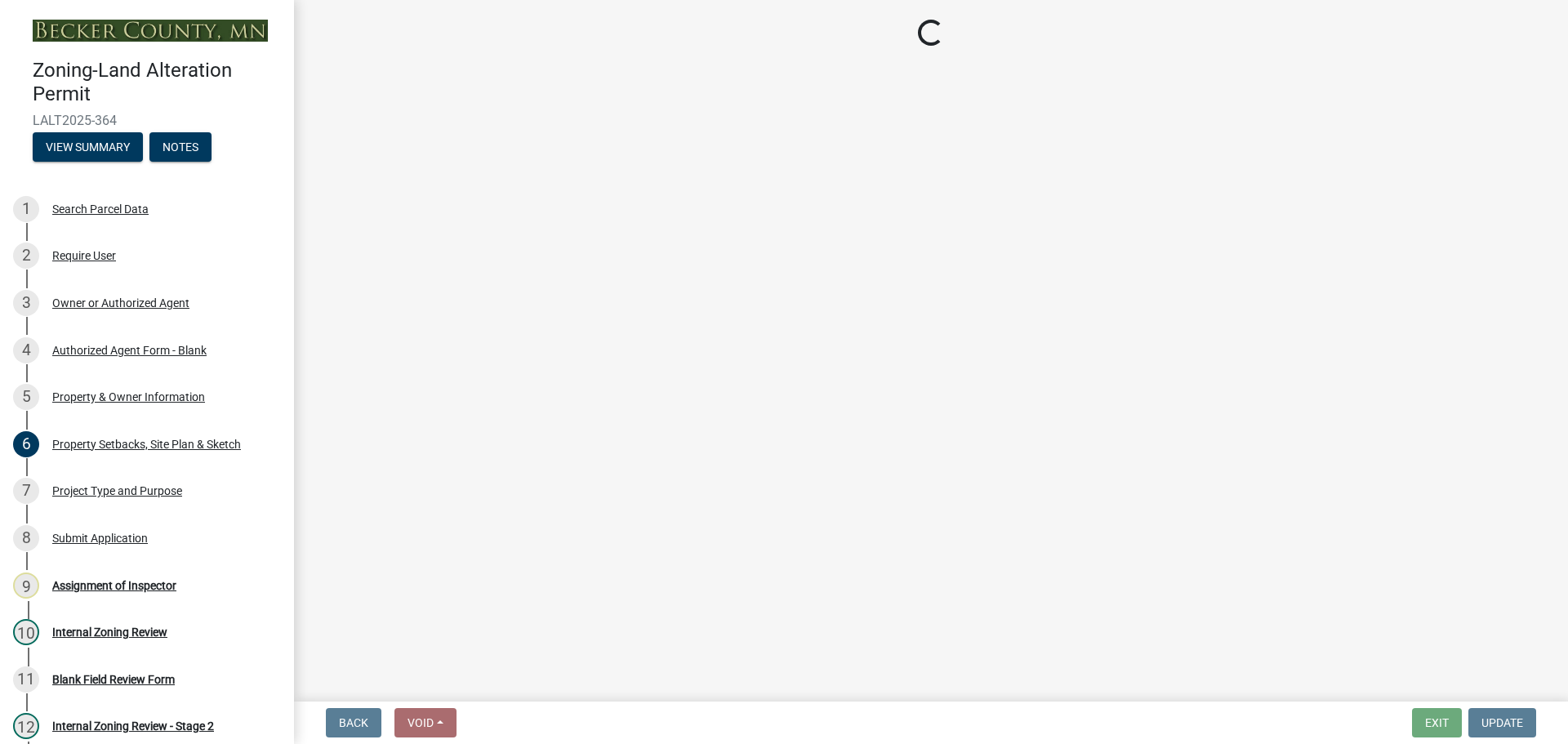
select select "b4264a6f-2953-43c7-8ea4-b1fbf8df3fde"
select select "01399c93-f3af-4409-b115-658e1b2bda8f"
select select "c4ff50e9-d941-459d-94c8-de1c9029ab7f"
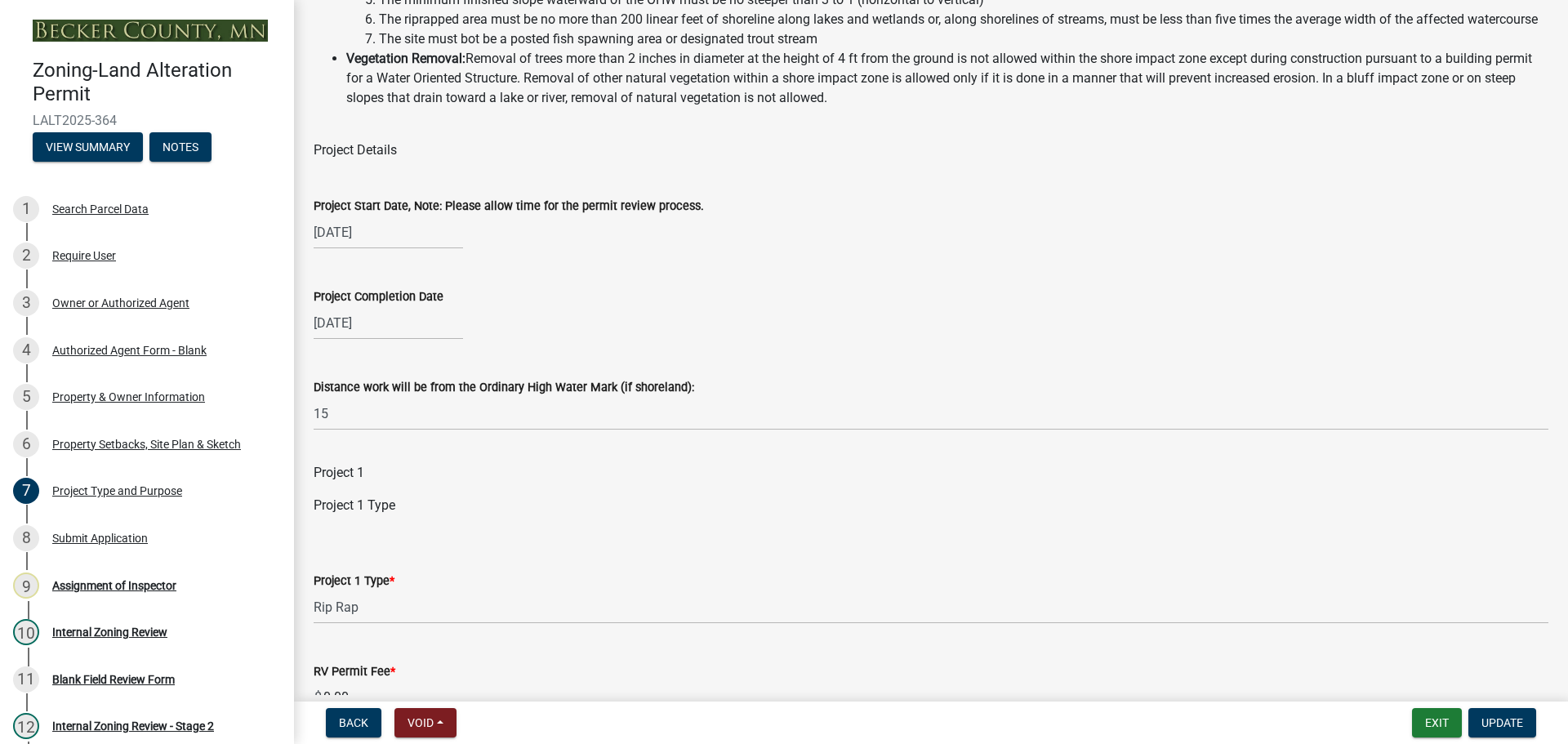
scroll to position [81, 0]
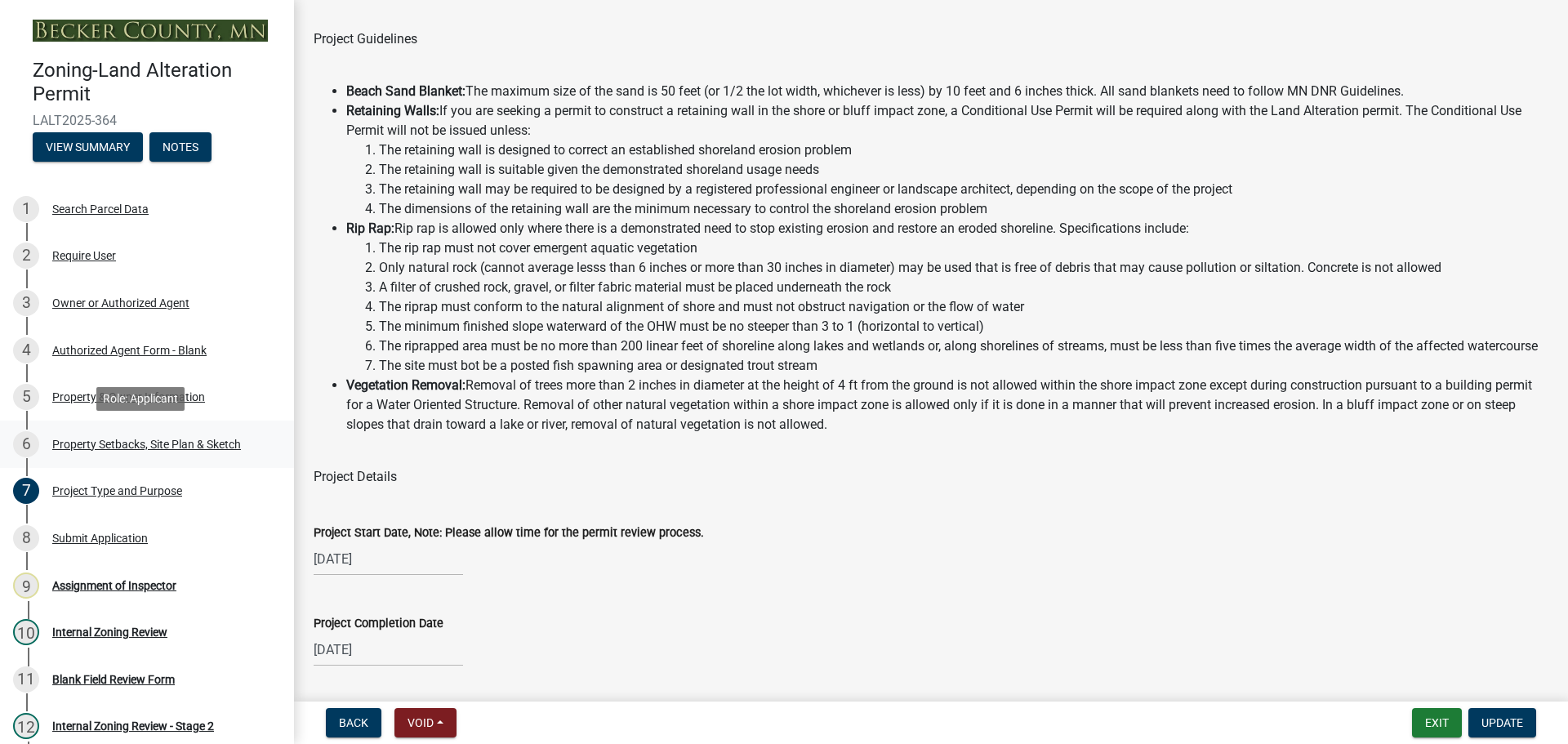
click at [120, 440] on div "Property Setbacks, Site Plan & Sketch" at bounding box center [146, 445] width 189 height 12
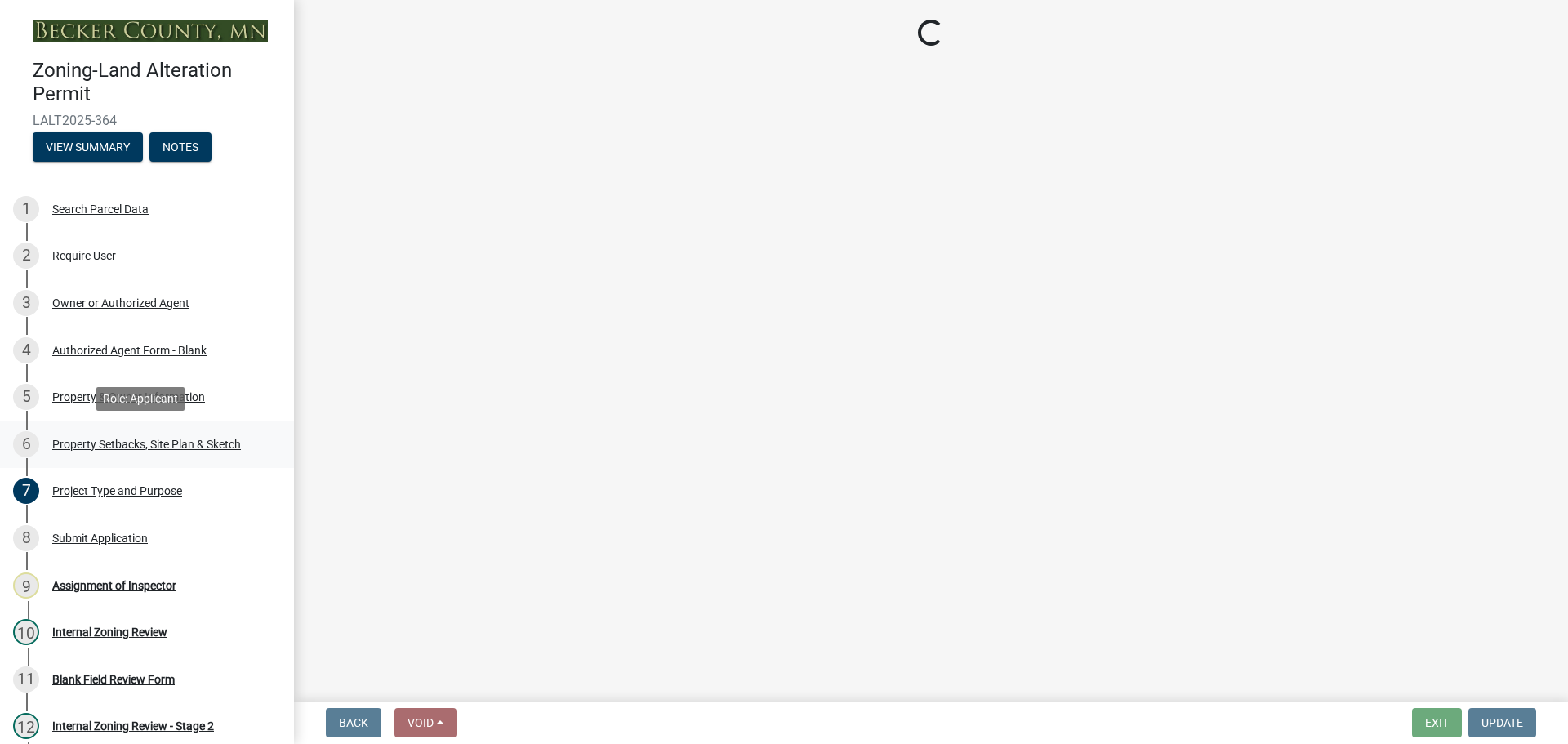
scroll to position [0, 0]
select select "023fca83-4df2-42b9-94ed-3498437255e1"
select select "84ece663-5328-4739-b2f5-2b1393f0600c"
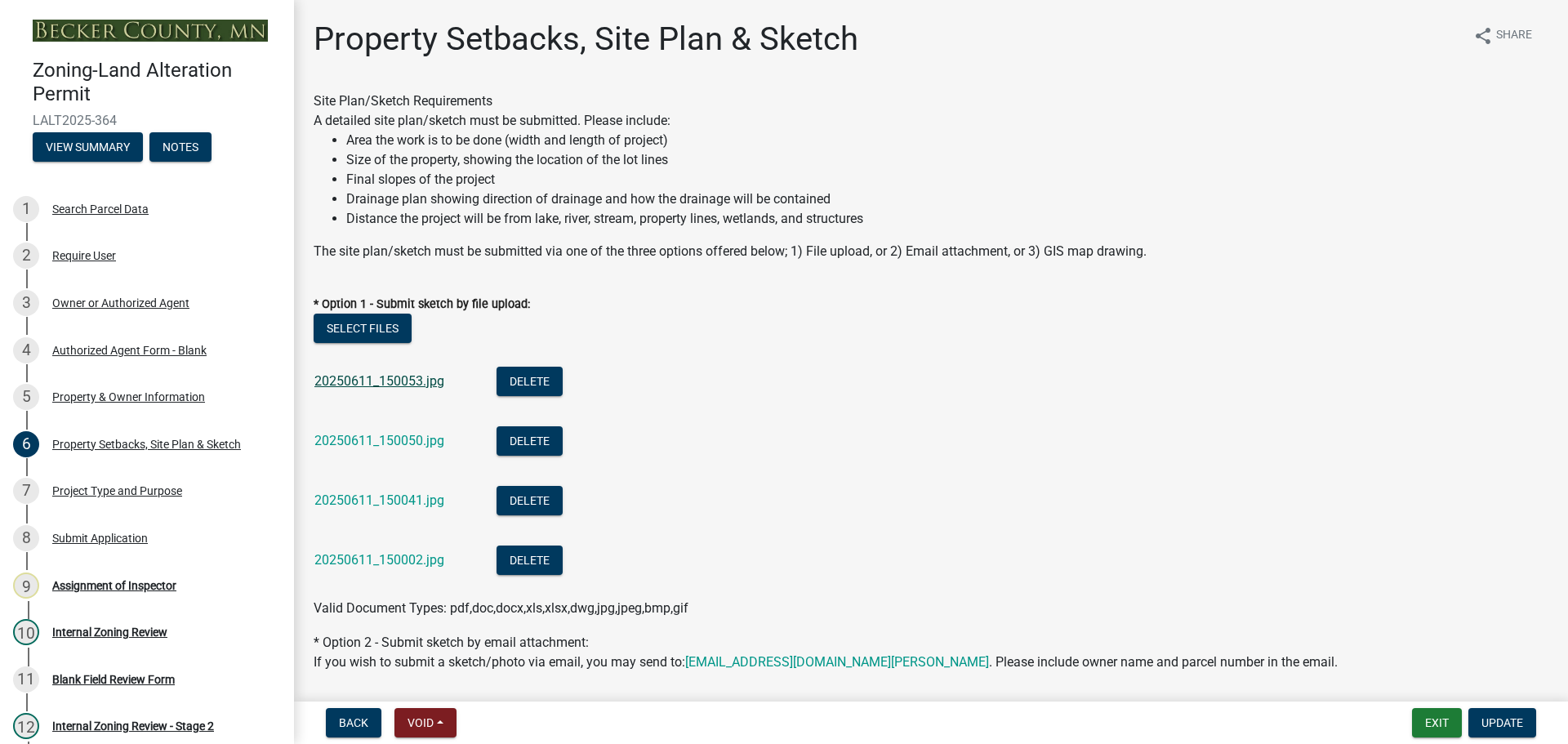
click at [393, 381] on link "20250611_150053.jpg" at bounding box center [379, 381] width 130 height 16
click at [404, 434] on link "20250611_150050.jpg" at bounding box center [379, 440] width 130 height 16
click at [405, 502] on link "20250611_150041.jpg" at bounding box center [379, 500] width 130 height 16
click at [131, 487] on div "Project Type and Purpose" at bounding box center [117, 491] width 130 height 12
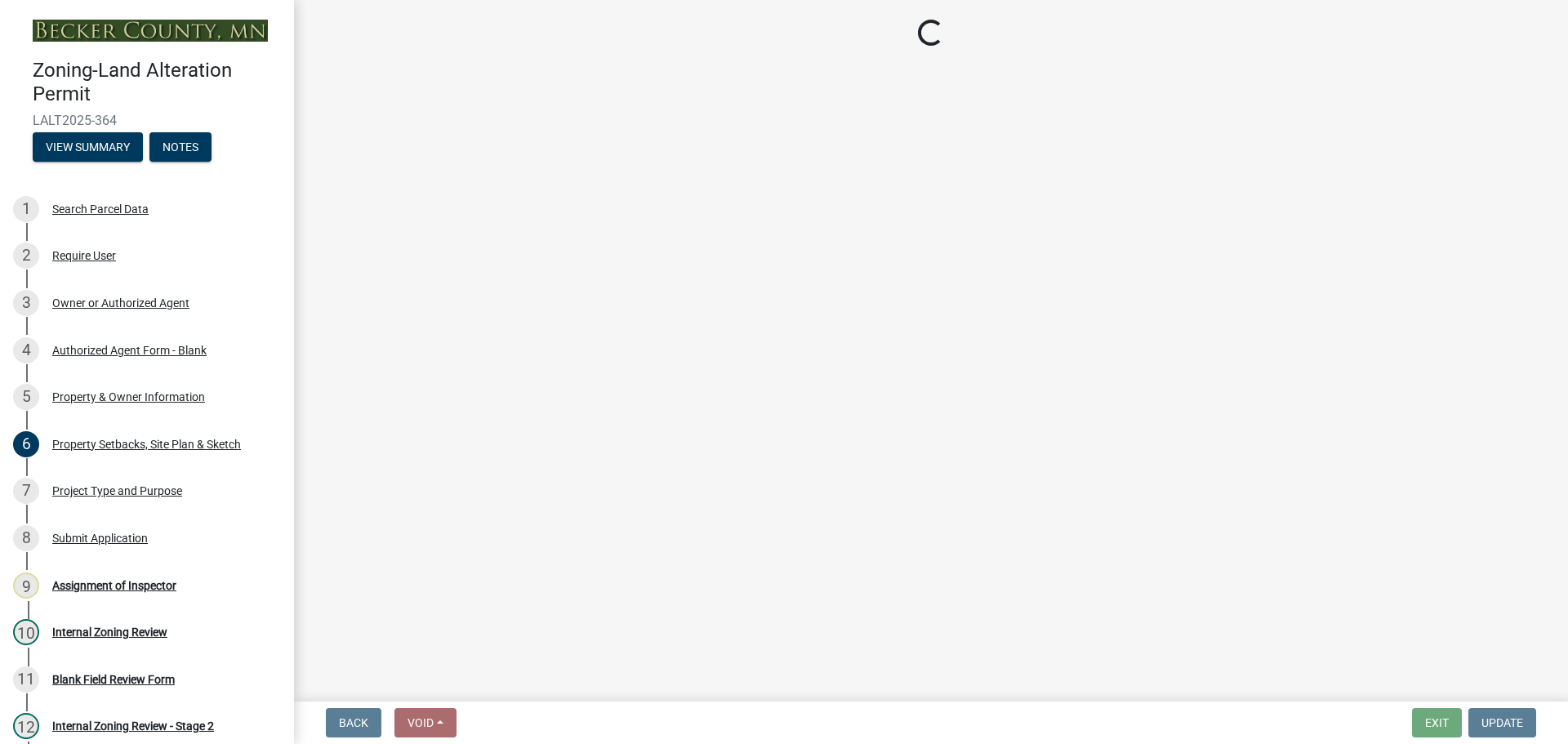
select select "b4264a6f-2953-43c7-8ea4-b1fbf8df3fde"
select select "01399c93-f3af-4409-b115-658e1b2bda8f"
select select "c4ff50e9-d941-459d-94c8-de1c9029ab7f"
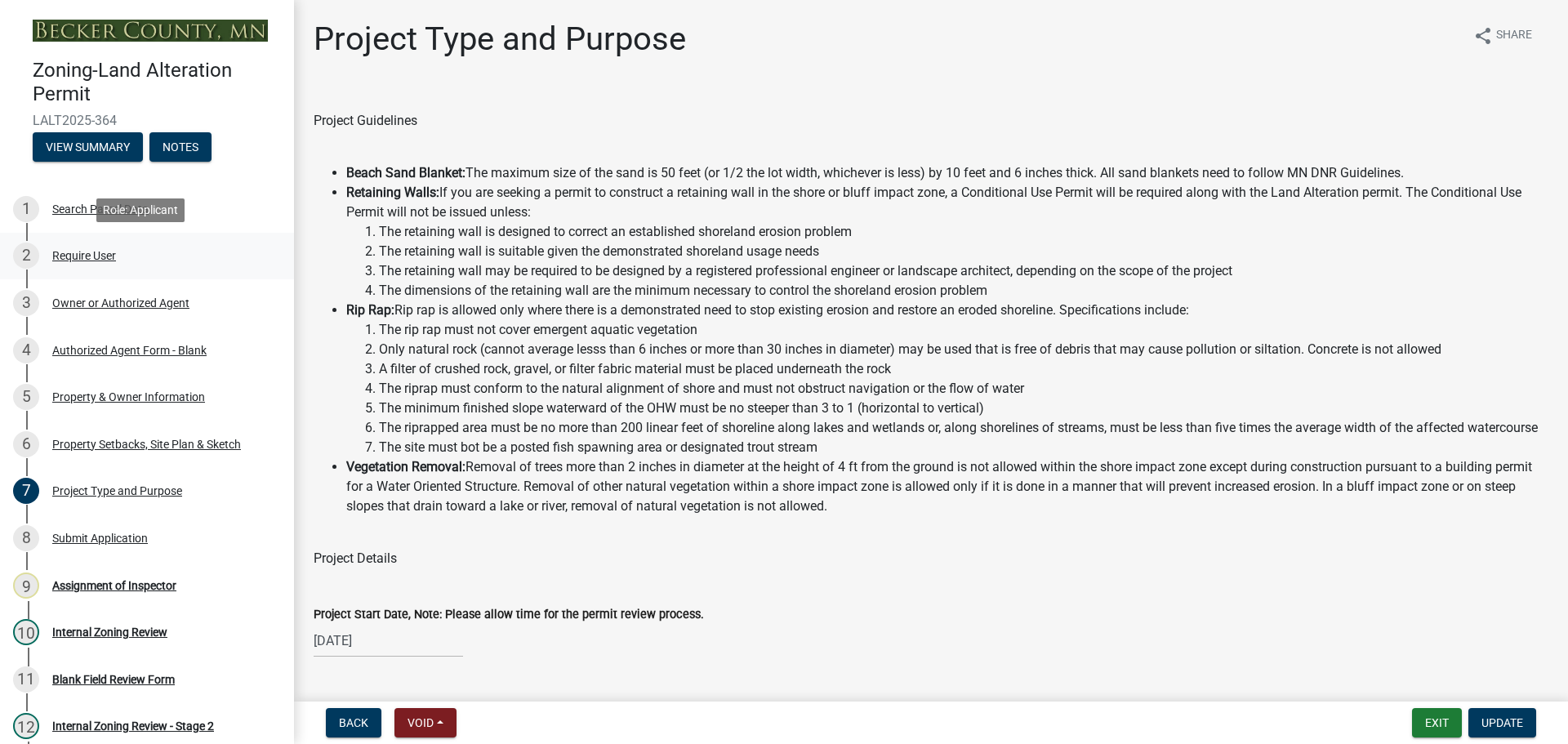
click at [95, 250] on div "Require User" at bounding box center [84, 256] width 64 height 12
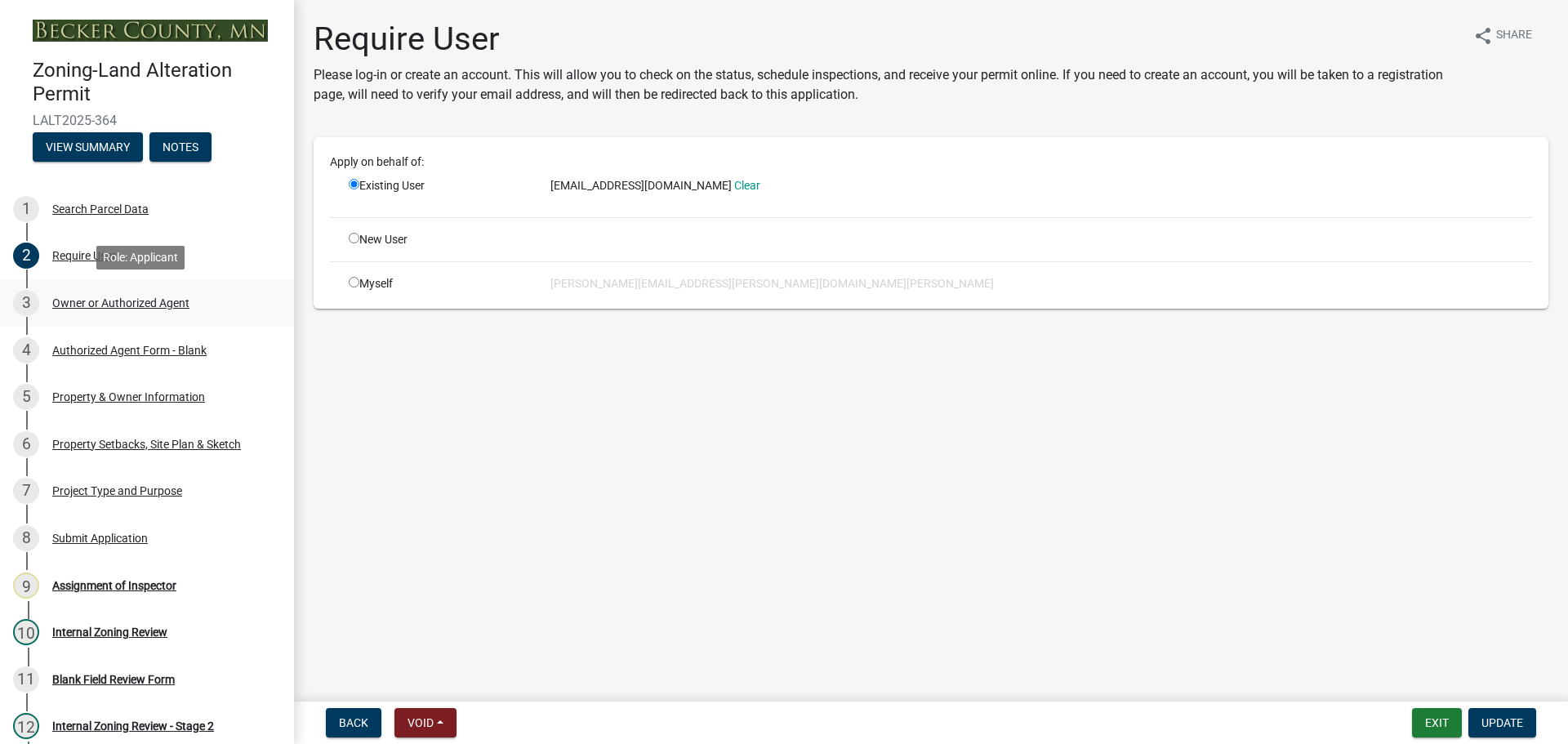
click at [132, 300] on div "Owner or Authorized Agent" at bounding box center [121, 303] width 138 height 12
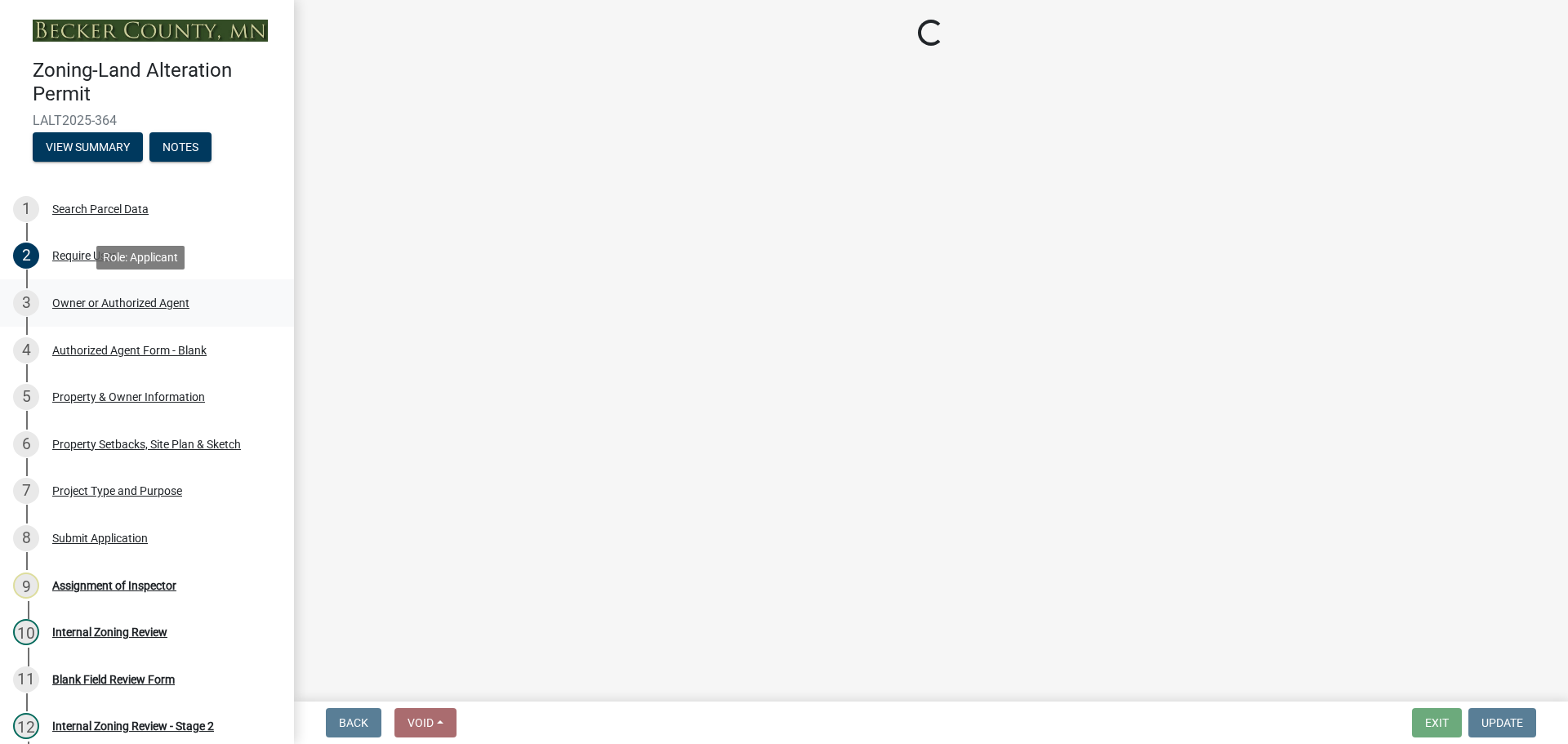
select select "4efd353e-d323-410a-8a7d-c8ce5c92be7a"
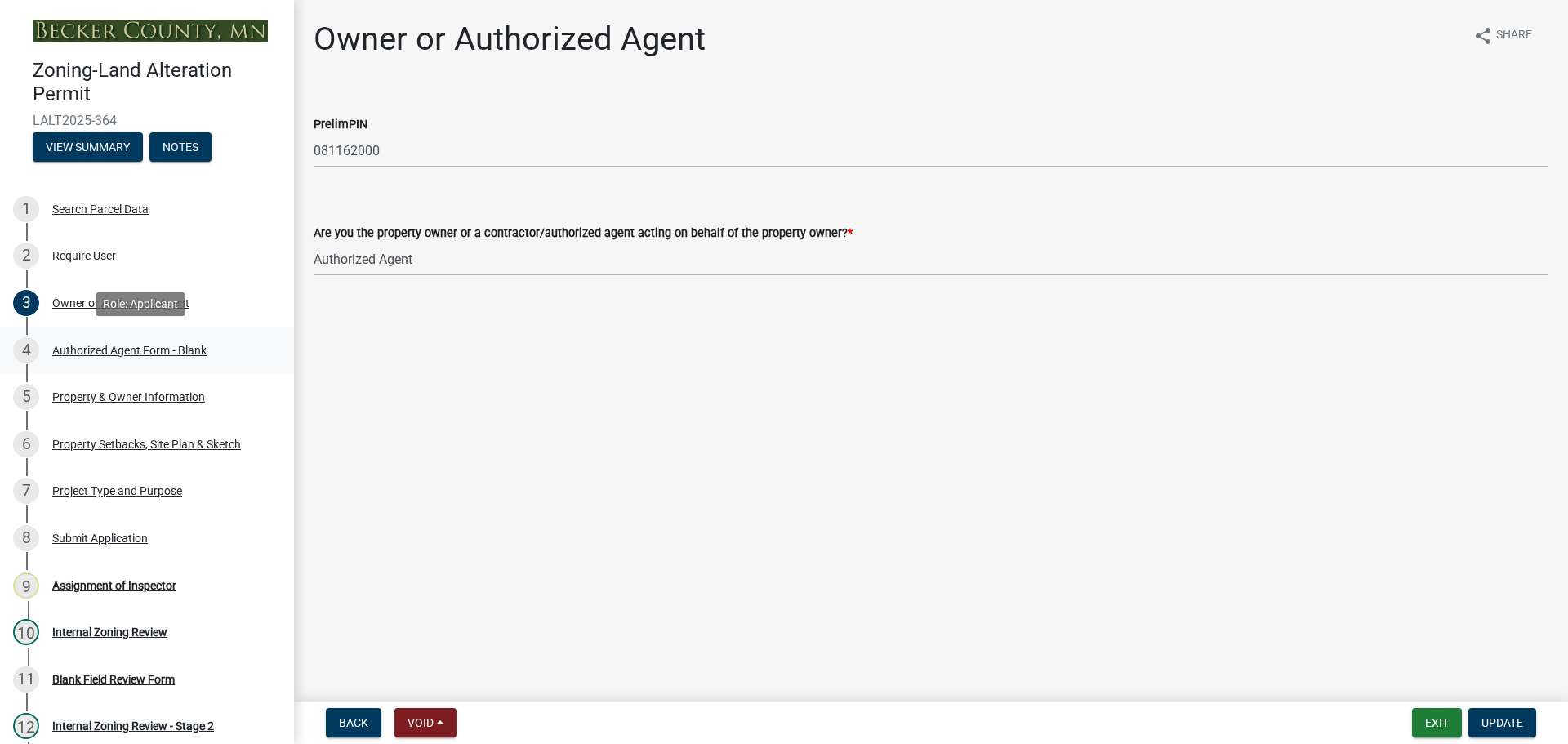
click at [149, 339] on div "4 Authorized Agent Form - Blank" at bounding box center [141, 350] width 255 height 26
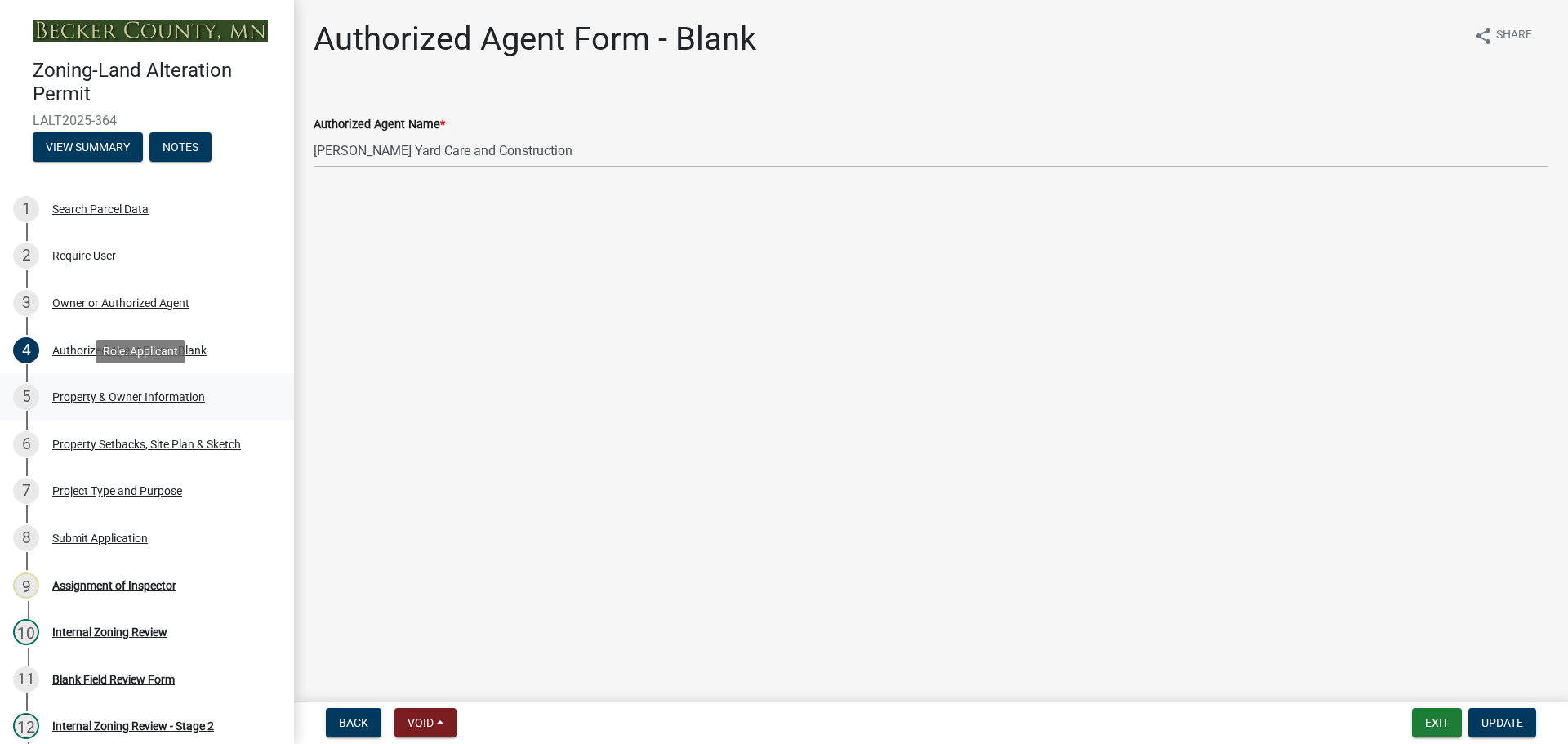
click at [127, 393] on div "Property & Owner Information" at bounding box center [128, 397] width 153 height 12
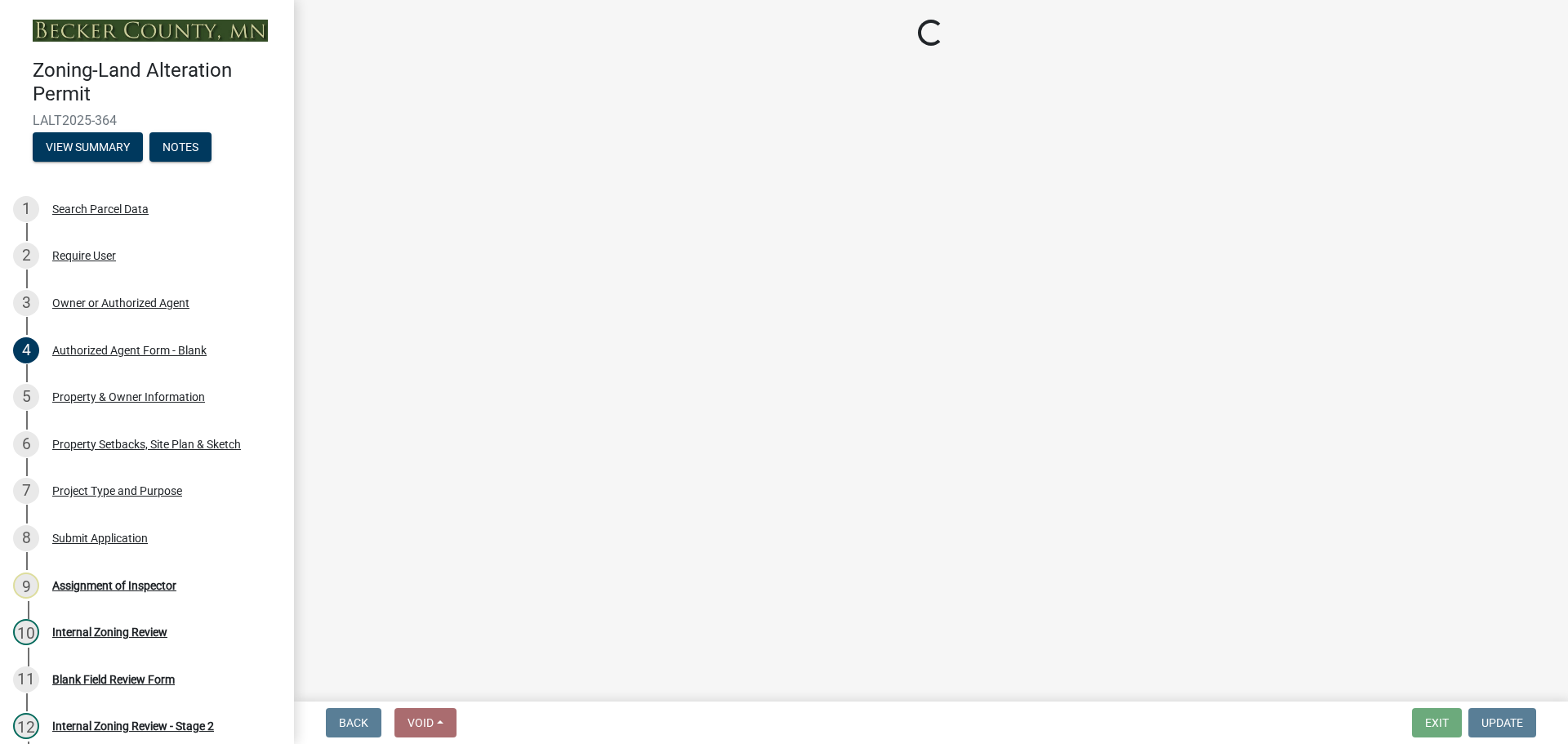
select select "5f41a604-8b91-453d-8de3-98cc9e8acc9b"
select select "1f98c670-5060-4342-b3e9-a36a94991d44"
select select "d4d80fd2-4592-4b42-b162-92c6ae87a66c"
select select "dc4f5ea1-89af-47bb-9e4c-d309aedfa7a7"
select select "9bed9849-1b0f-4e84-b268-e11c65586756"
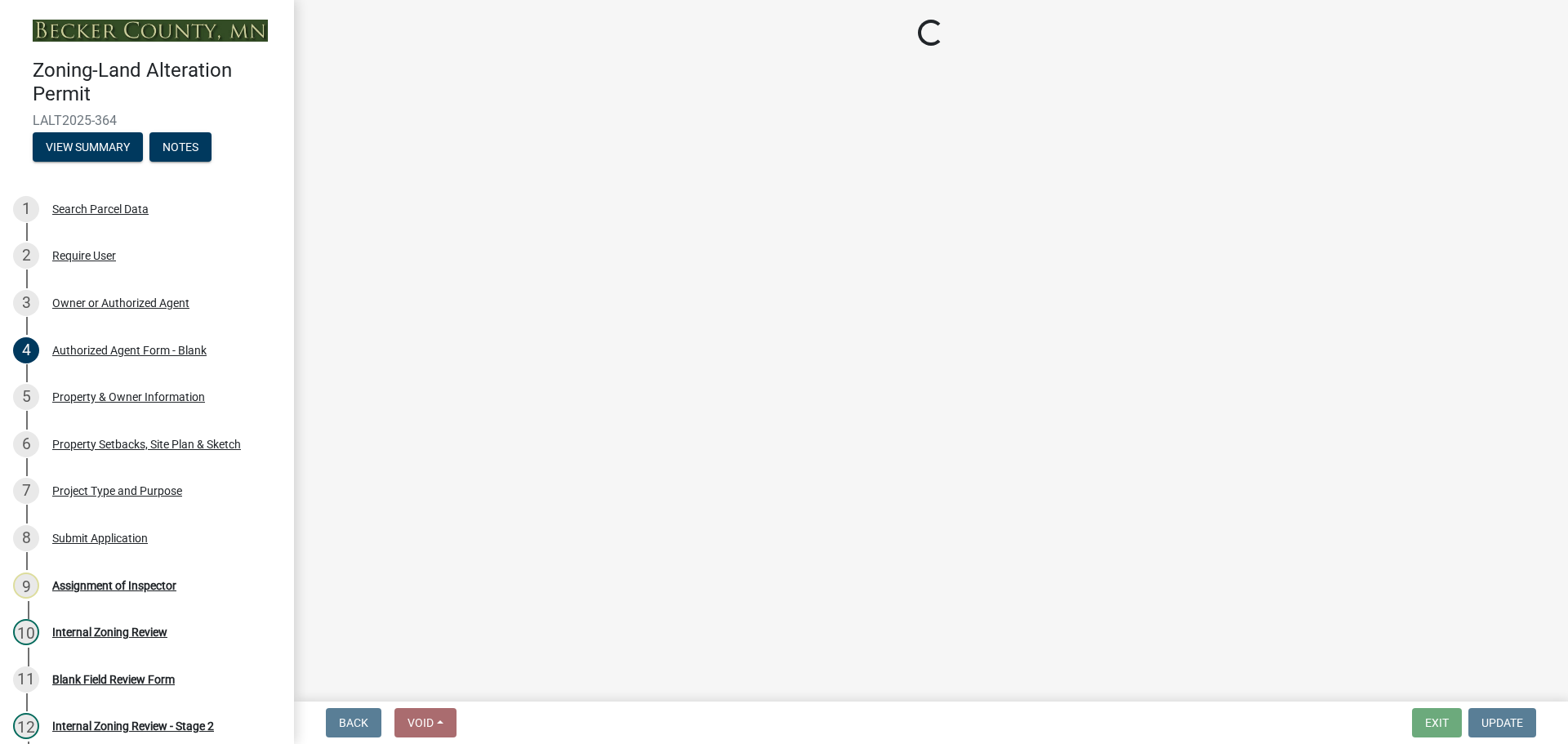
select select "502f27c8-179a-4c91-aa53-e9b5c4c51629"
